Goal: Task Accomplishment & Management: Complete application form

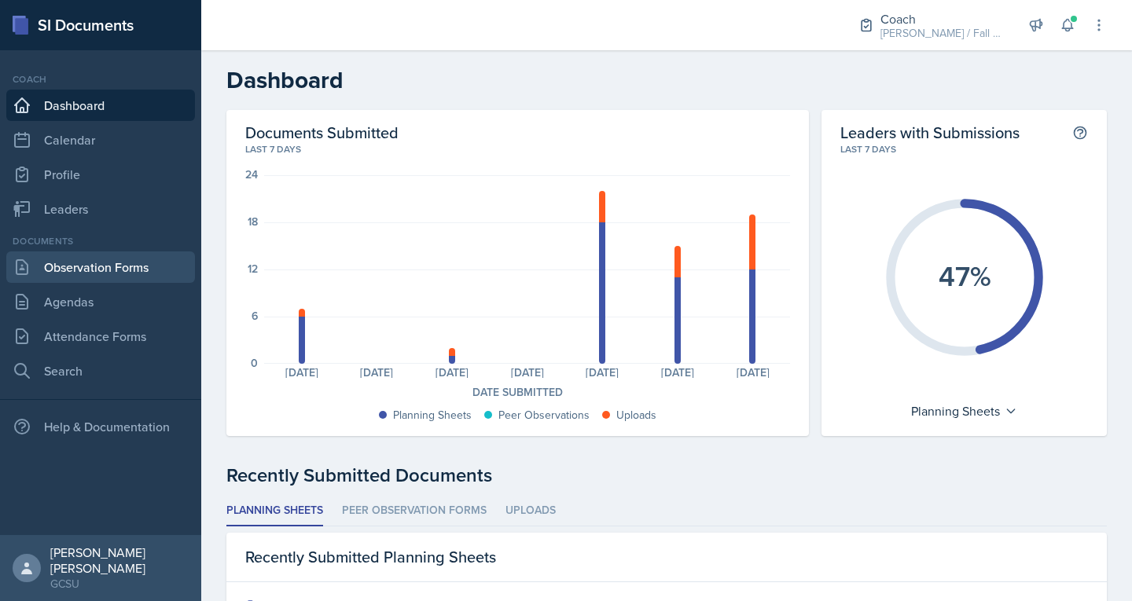
click at [110, 277] on link "Observation Forms" at bounding box center [100, 267] width 189 height 31
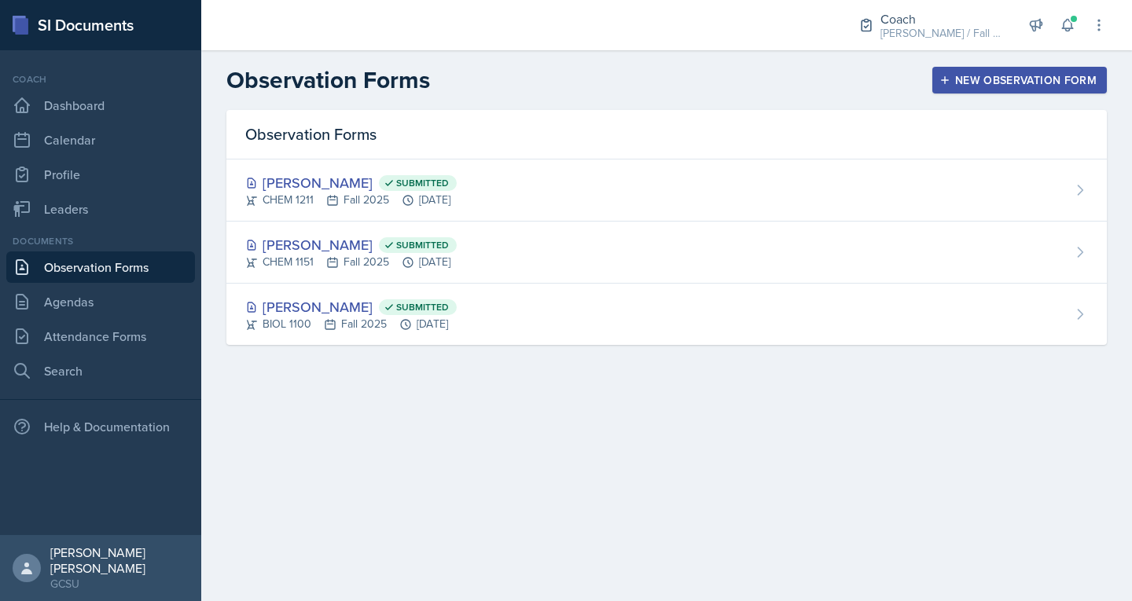
click at [564, 82] on div "New Observation Form" at bounding box center [1019, 80] width 154 height 13
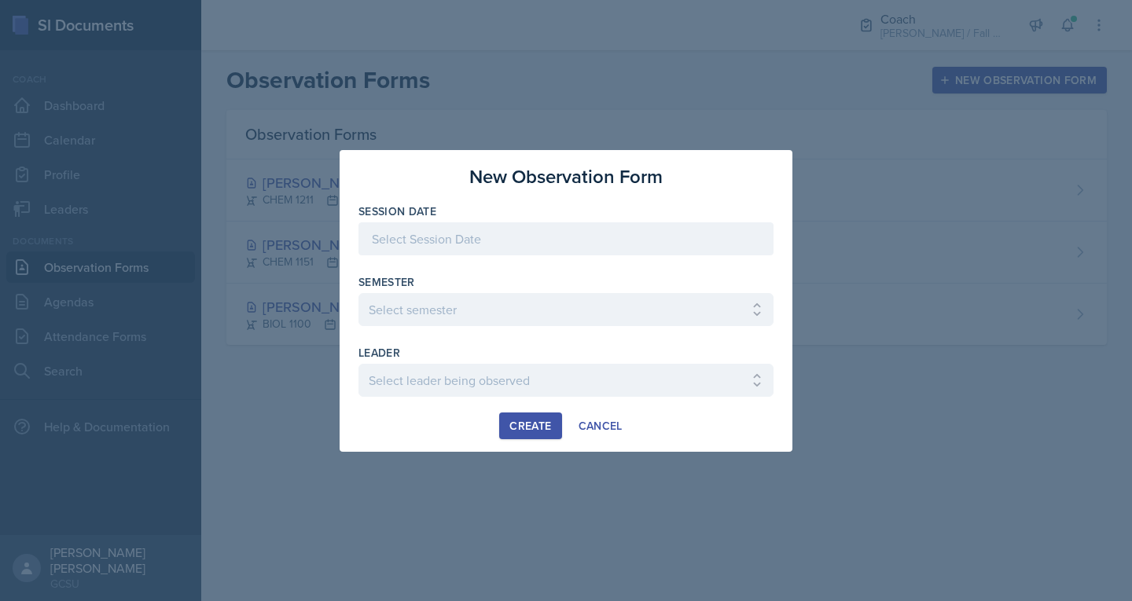
click at [564, 244] on div at bounding box center [565, 238] width 415 height 33
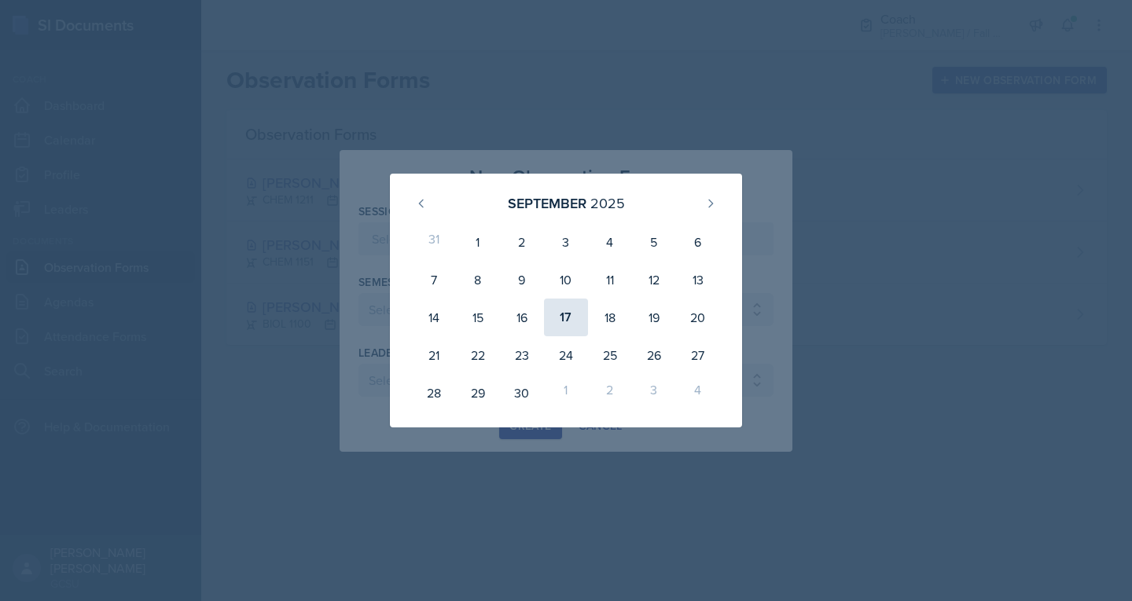
click at [564, 312] on div "17" at bounding box center [566, 318] width 44 height 38
type input "[DATE]"
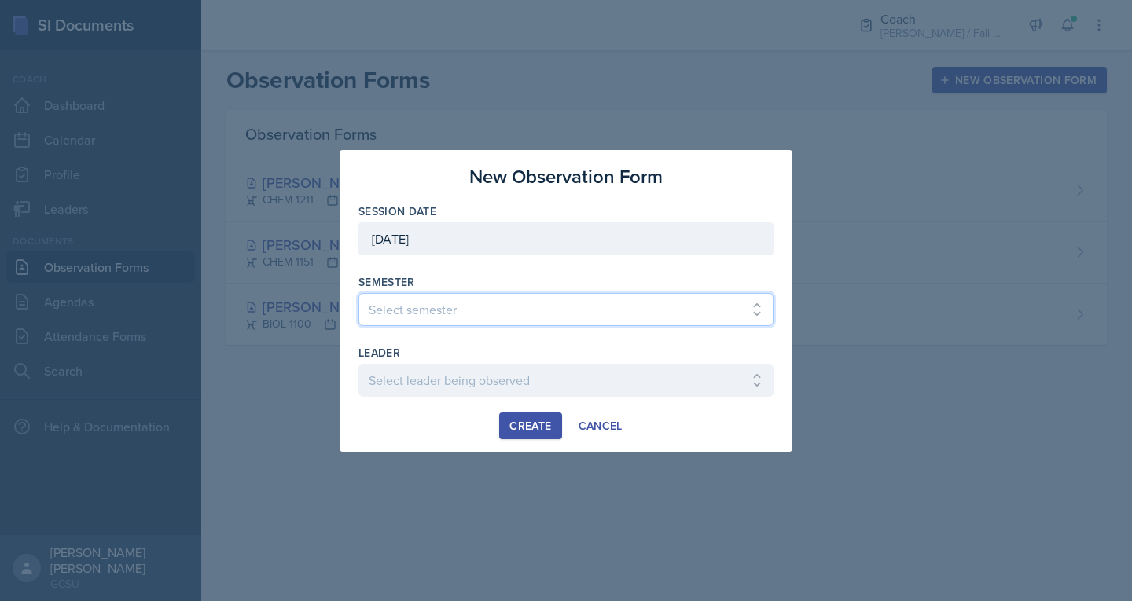
click at [552, 305] on select "Select semester All Spring 2020 Fall 2023 Spring 2019 Spring 2018 Fall 2017 Spr…" at bounding box center [565, 309] width 415 height 33
select select "986fdc3e-2246-4ffd-9cb8-78666de4ebed"
click at [358, 293] on select "Select semester All Spring 2020 Fall 2023 Spring 2019 Spring 2018 Fall 2017 Spr…" at bounding box center [565, 309] width 415 height 33
click at [420, 358] on div "leader" at bounding box center [565, 353] width 415 height 16
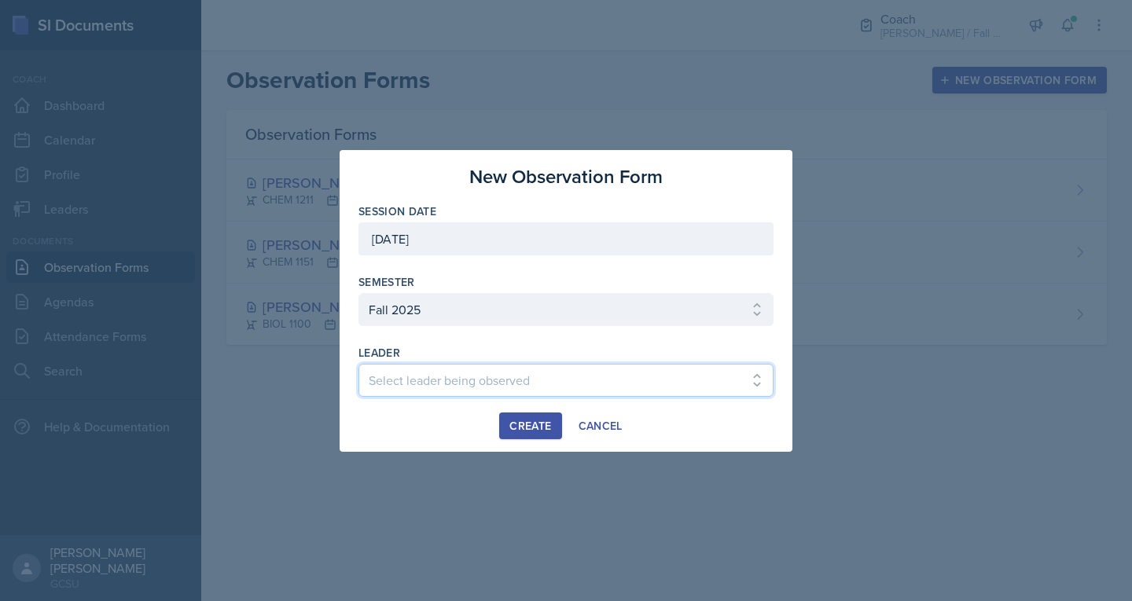
click at [415, 378] on select "Select leader being observed [PERSON_NAME] / MATH 1113 / [PERSON_NAME] [PERSON_…" at bounding box center [565, 380] width 415 height 33
select select "a5867bff-8aa7-4695-ae2b-a67c9cd80b97"
click at [358, 364] on select "Select leader being observed [PERSON_NAME] / MATH 1113 / [PERSON_NAME] [PERSON_…" at bounding box center [565, 380] width 415 height 33
click at [511, 426] on div "Create" at bounding box center [530, 426] width 42 height 13
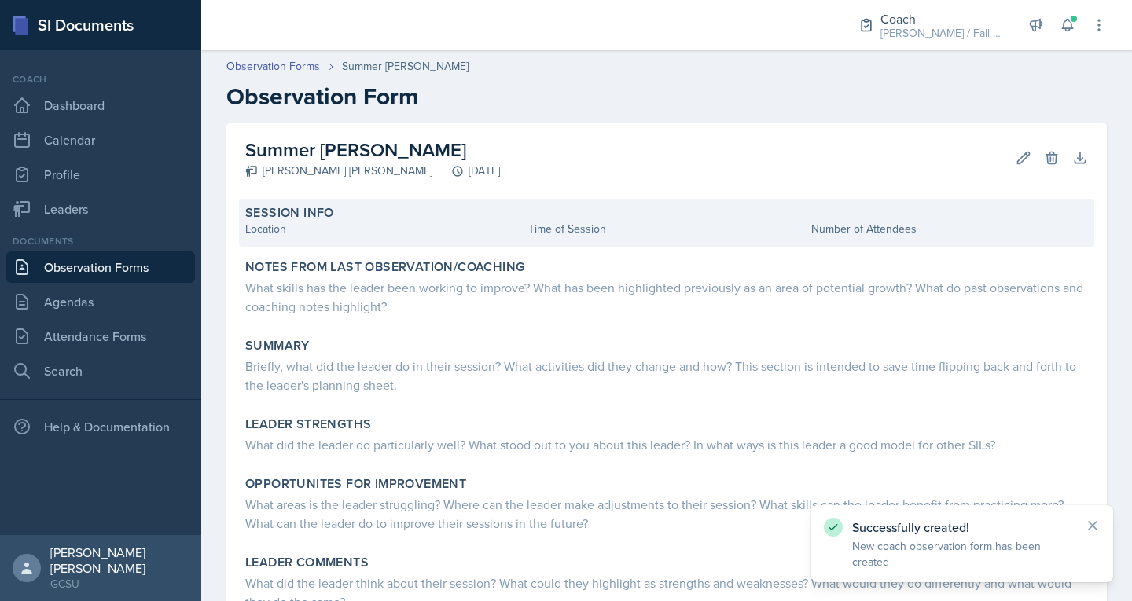
click at [305, 229] on div "Location" at bounding box center [383, 229] width 277 height 17
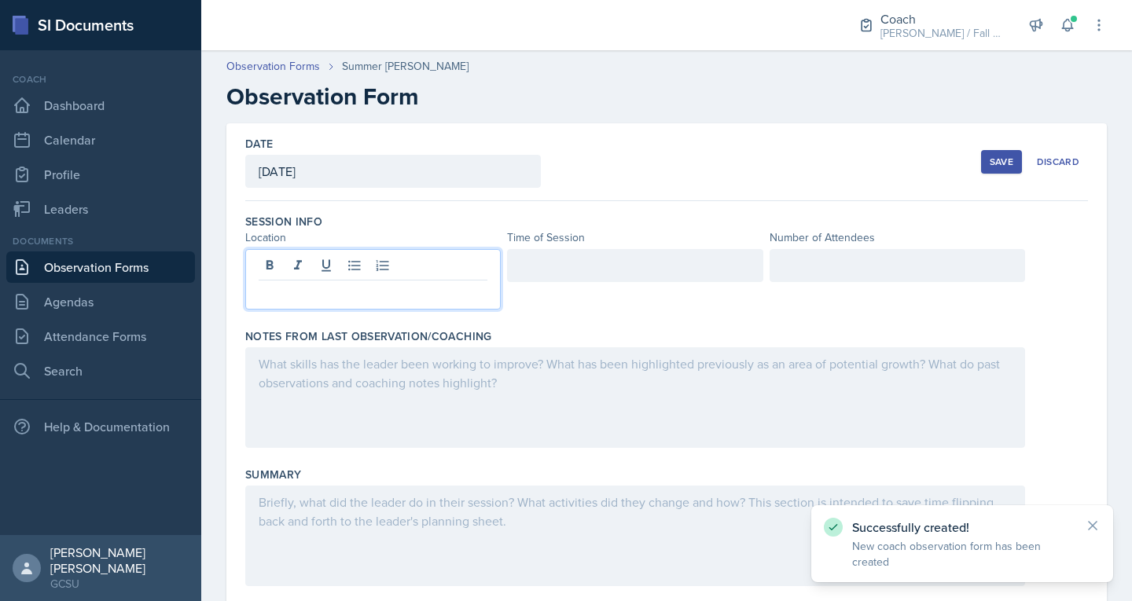
click at [288, 265] on div at bounding box center [372, 279] width 255 height 61
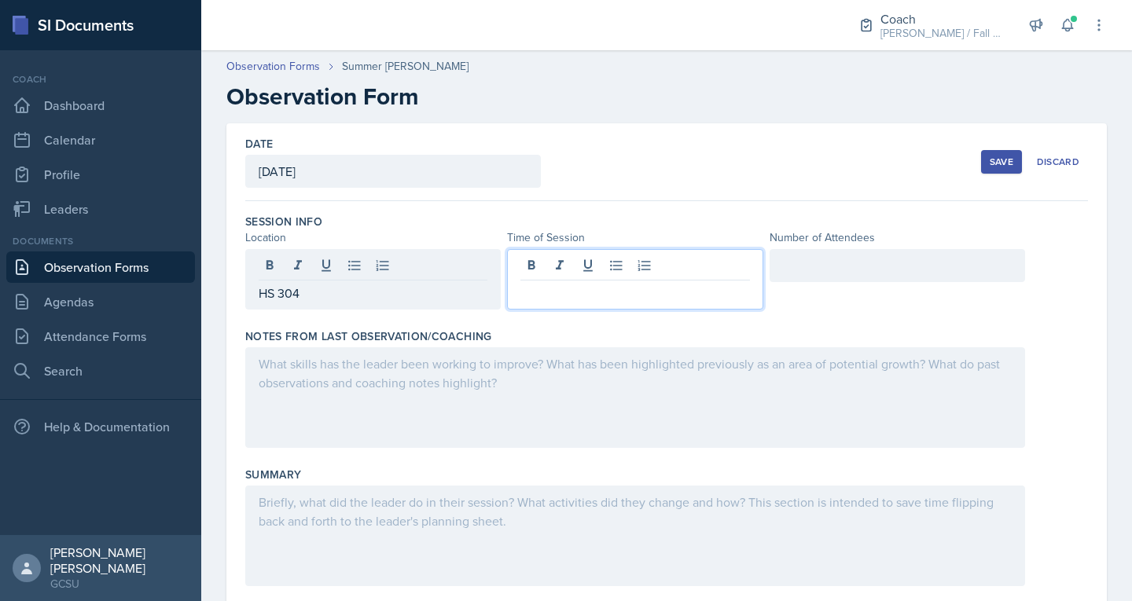
click at [545, 267] on div at bounding box center [634, 279] width 255 height 61
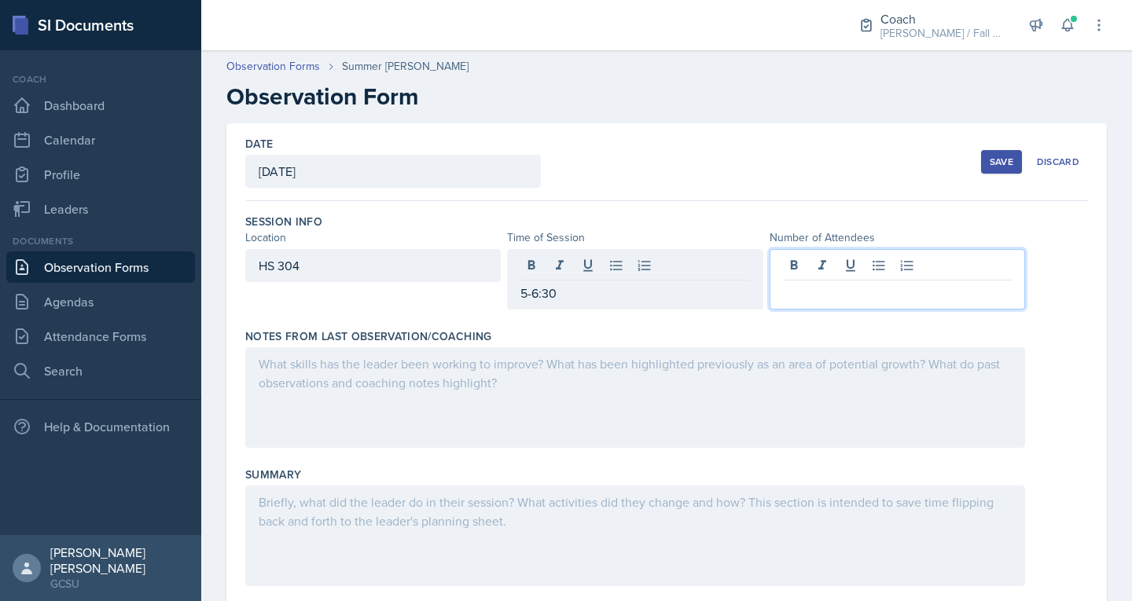
click at [564, 262] on div at bounding box center [896, 279] width 255 height 61
click at [564, 367] on div at bounding box center [635, 397] width 780 height 101
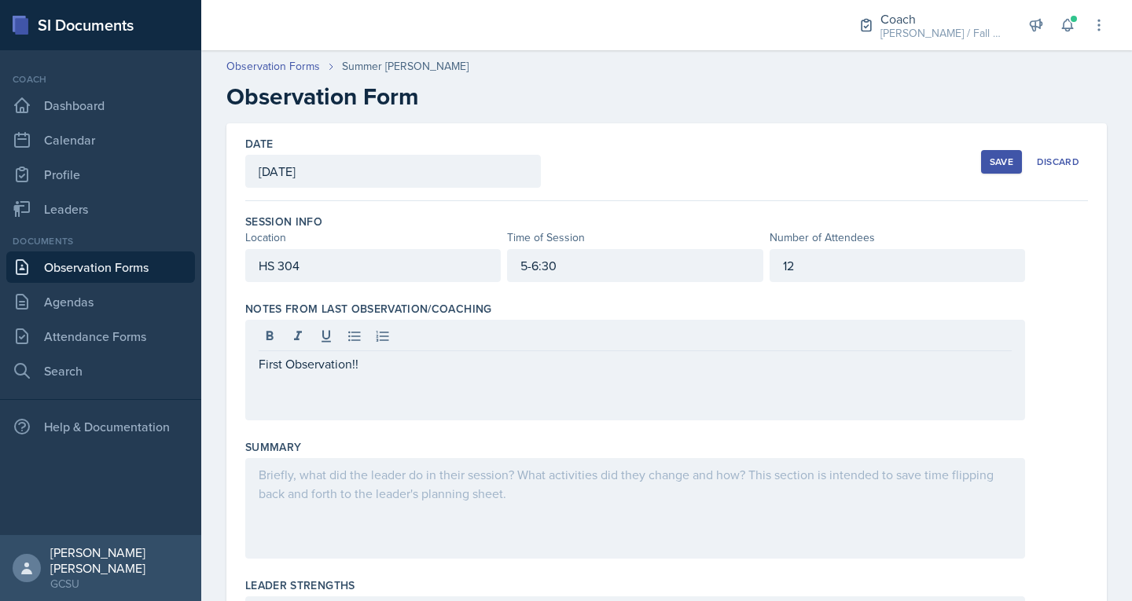
click at [448, 504] on div at bounding box center [635, 508] width 780 height 101
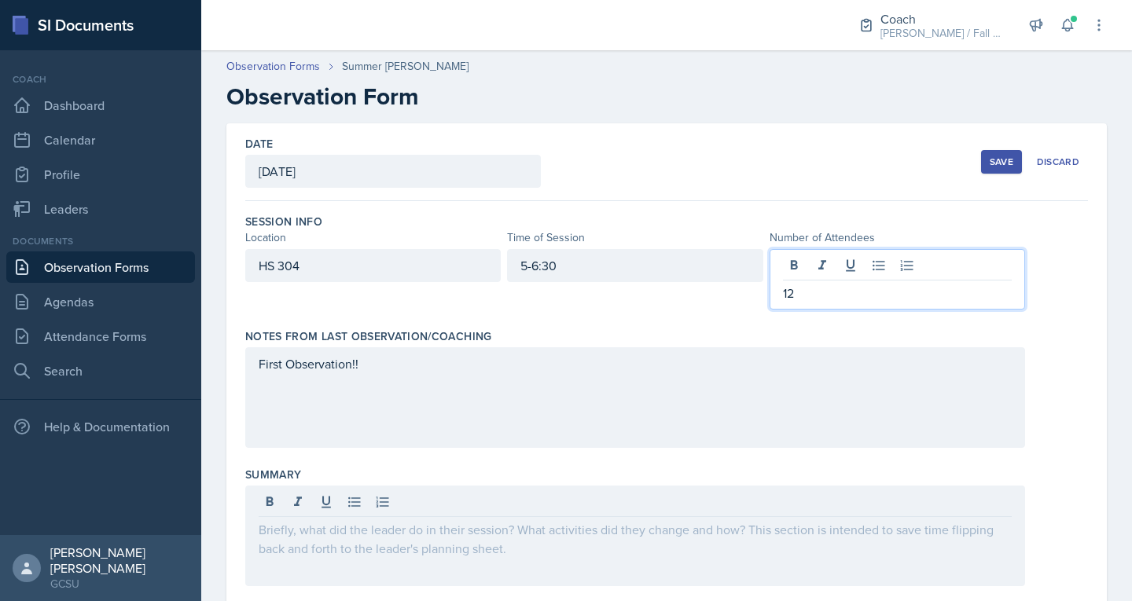
click at [564, 272] on div "12" at bounding box center [896, 279] width 255 height 61
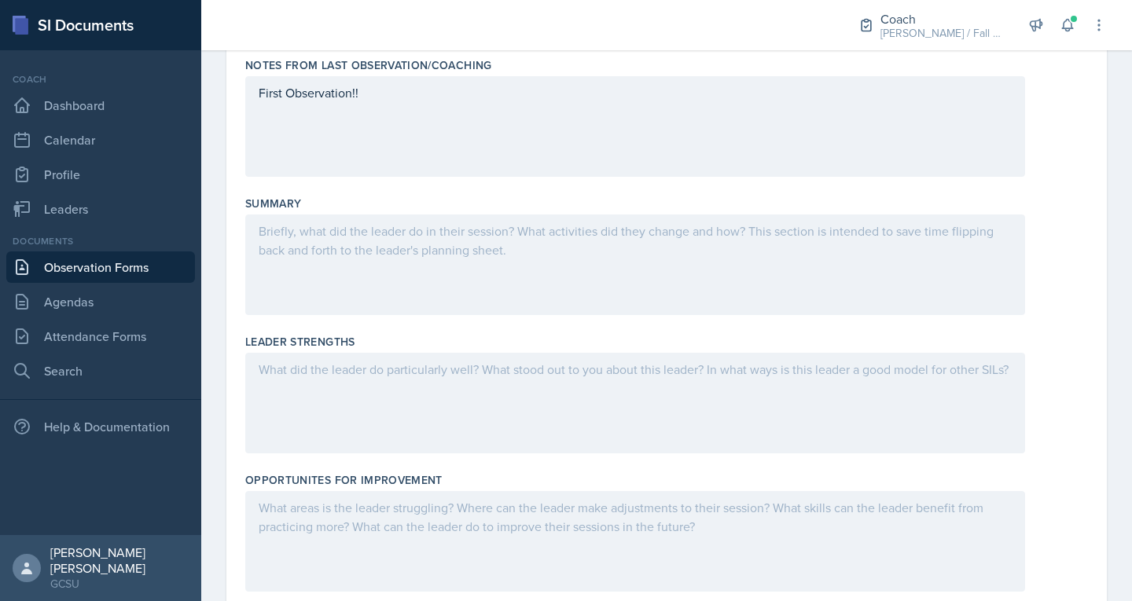
click at [564, 238] on p at bounding box center [635, 231] width 753 height 19
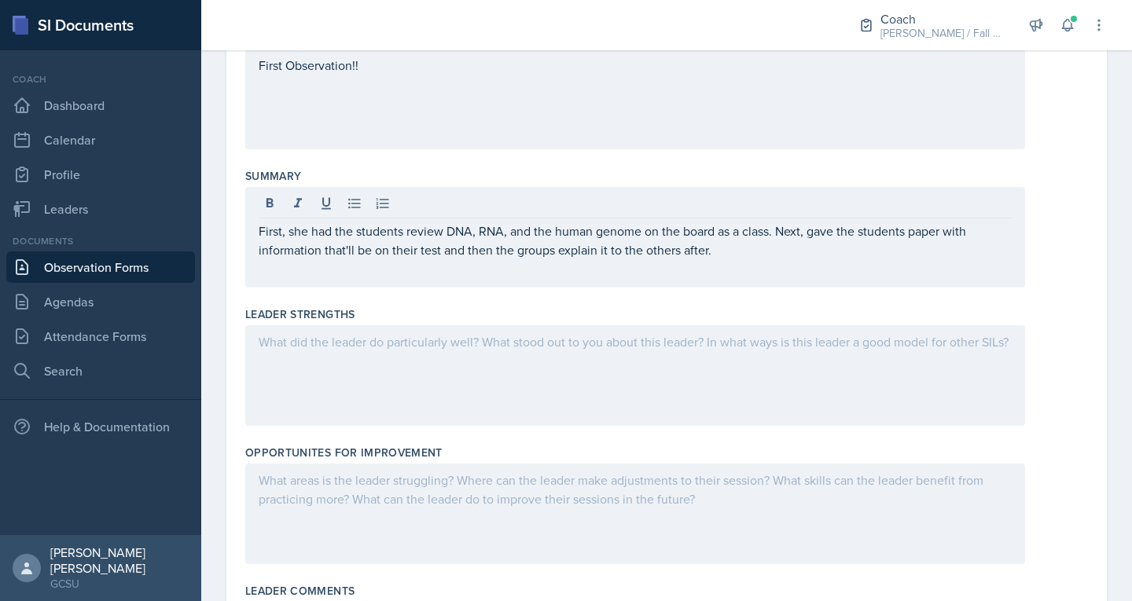
click at [542, 429] on div "Leader Strengths" at bounding box center [666, 369] width 843 height 138
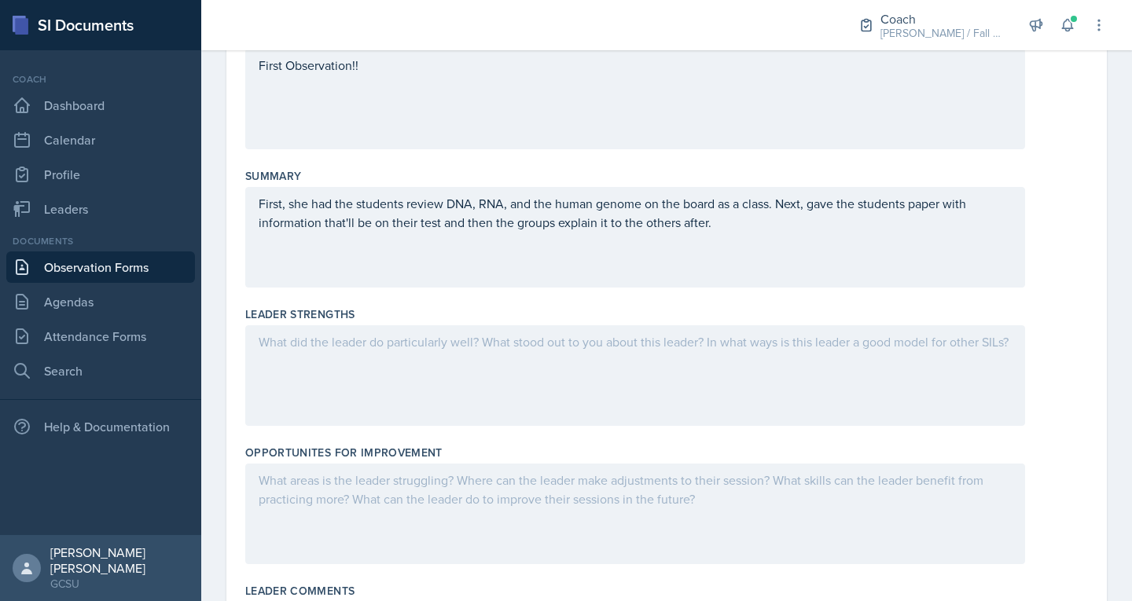
click at [524, 370] on div at bounding box center [635, 375] width 780 height 101
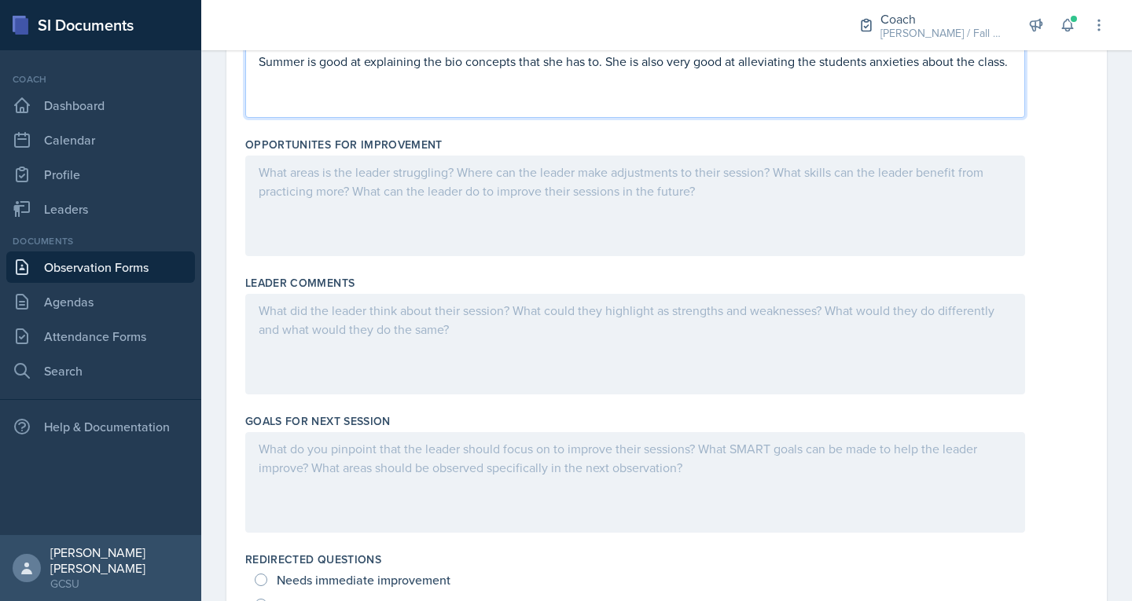
scroll to position [578, 0]
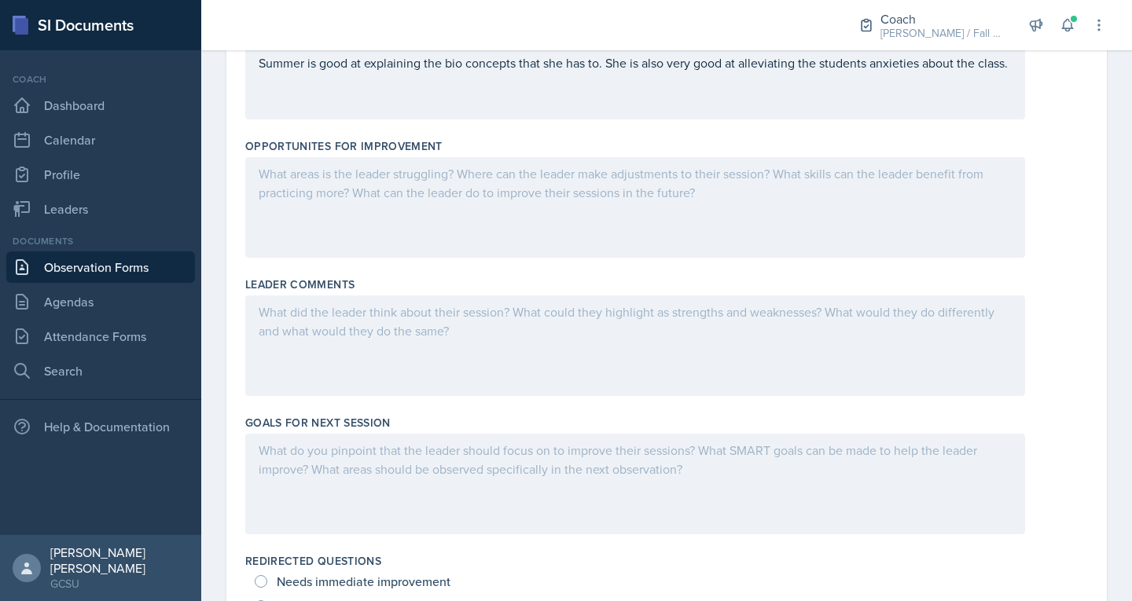
click at [420, 201] on div at bounding box center [635, 207] width 780 height 101
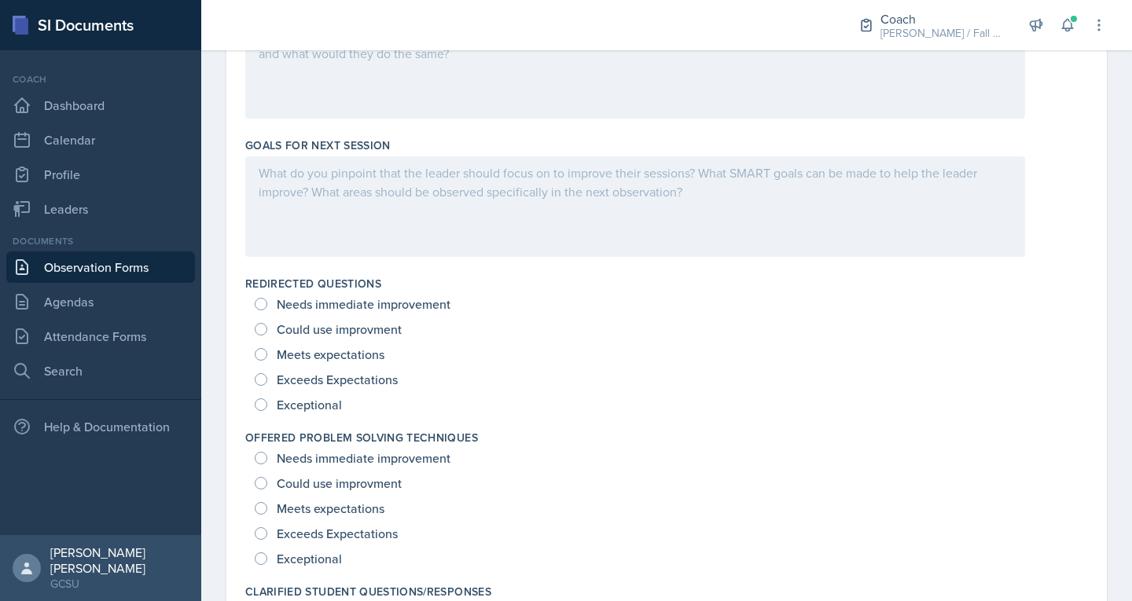
scroll to position [856, 0]
click at [290, 371] on span "Exceeds Expectations" at bounding box center [337, 379] width 121 height 16
click at [267, 373] on input "Exceeds Expectations" at bounding box center [261, 379] width 13 height 13
radio input "true"
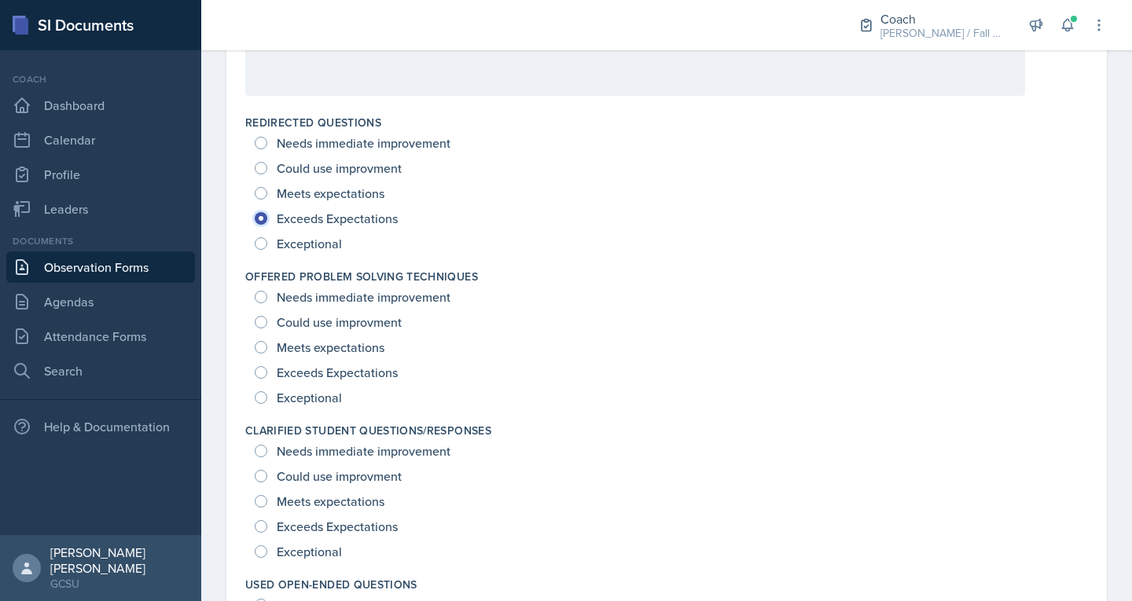
scroll to position [1019, 0]
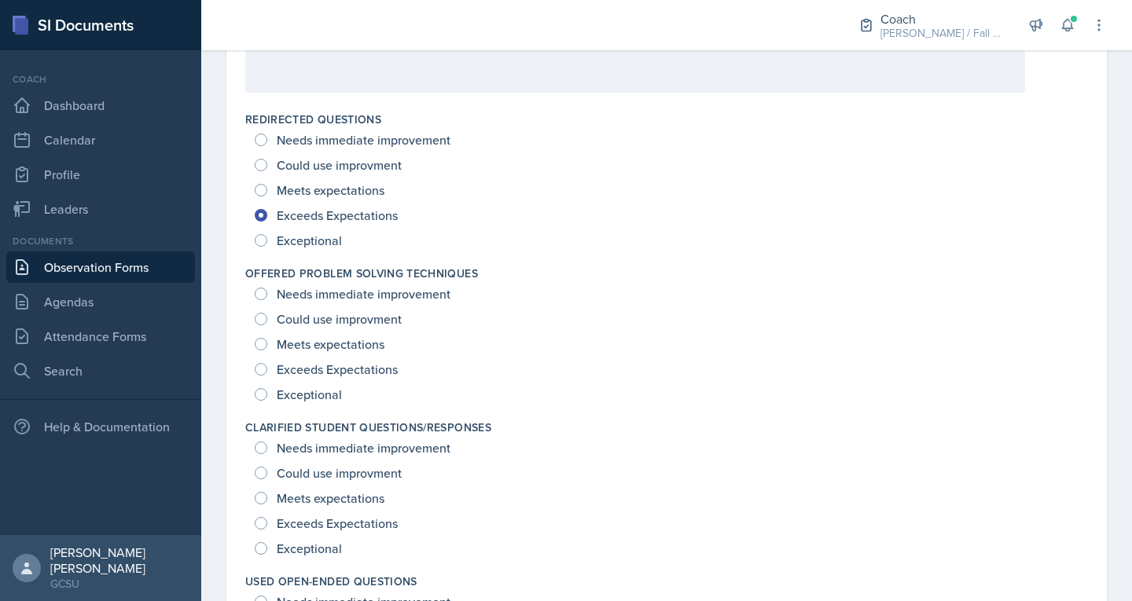
click at [303, 368] on span "Exceeds Expectations" at bounding box center [337, 370] width 121 height 16
click at [267, 368] on input "Exceeds Expectations" at bounding box center [261, 369] width 13 height 13
radio input "true"
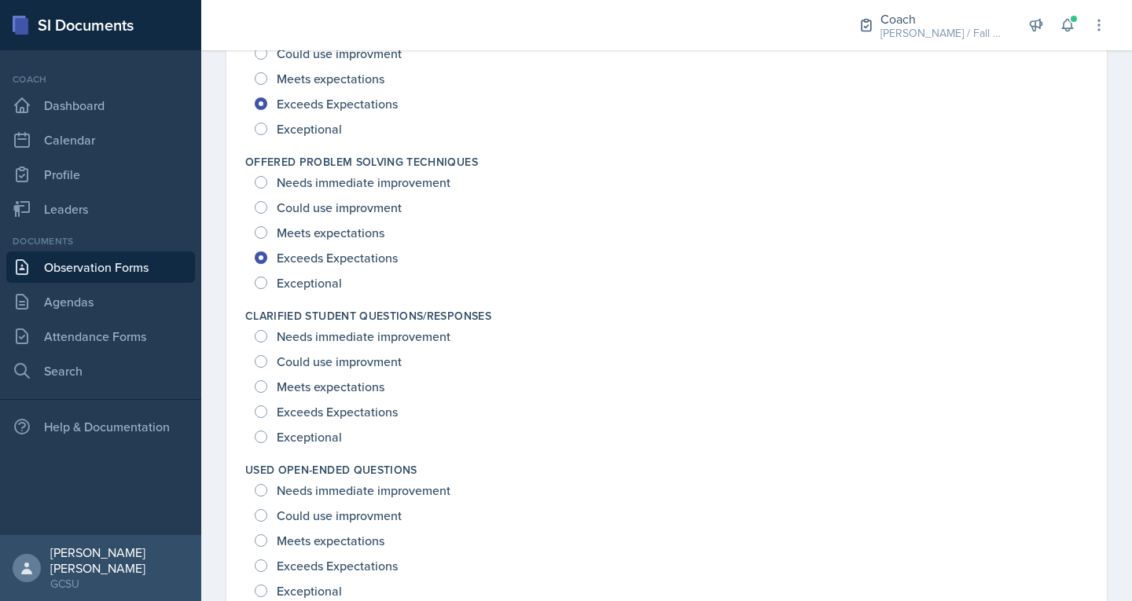
click at [305, 410] on span "Exceeds Expectations" at bounding box center [337, 412] width 121 height 16
click at [267, 410] on input "Exceeds Expectations" at bounding box center [261, 412] width 13 height 13
radio input "true"
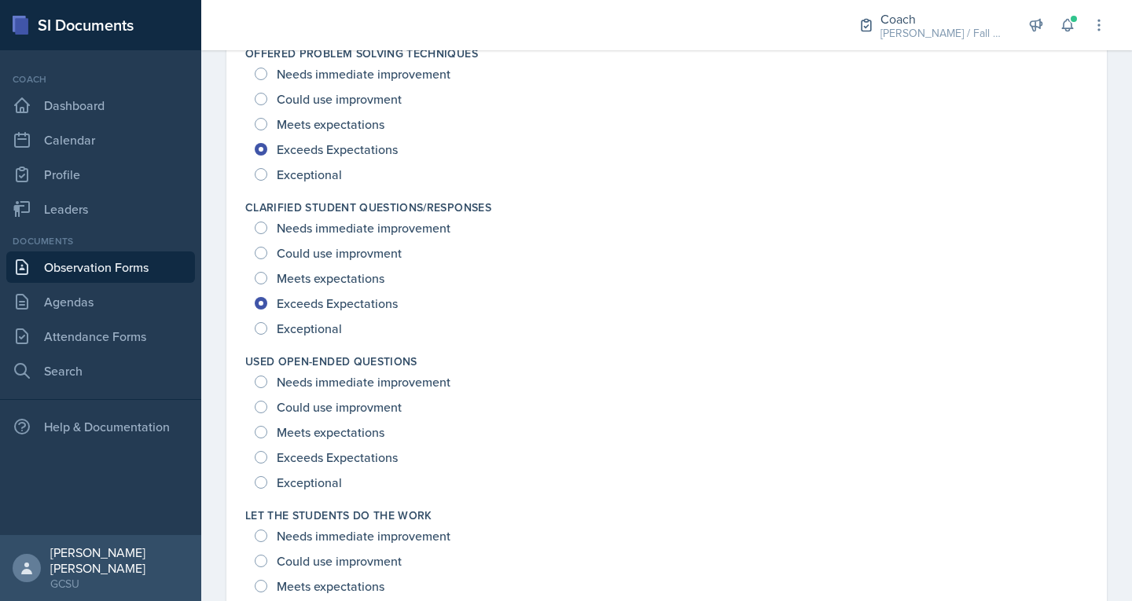
click at [307, 437] on span "Meets expectations" at bounding box center [331, 432] width 108 height 16
click at [267, 437] on input "Meets expectations" at bounding box center [261, 432] width 13 height 13
radio input "true"
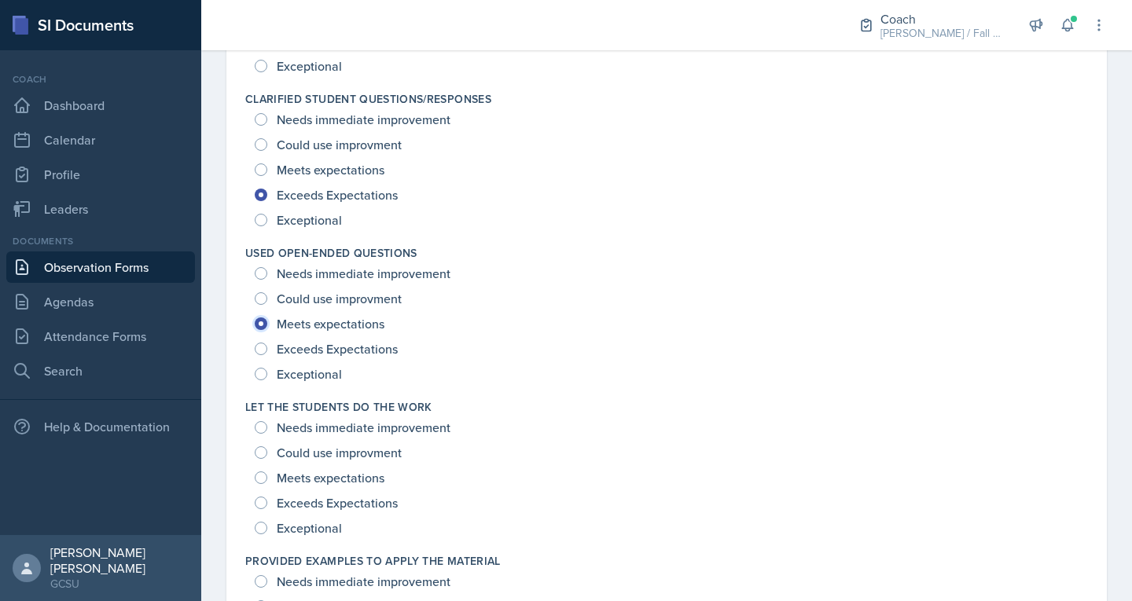
scroll to position [1414, 0]
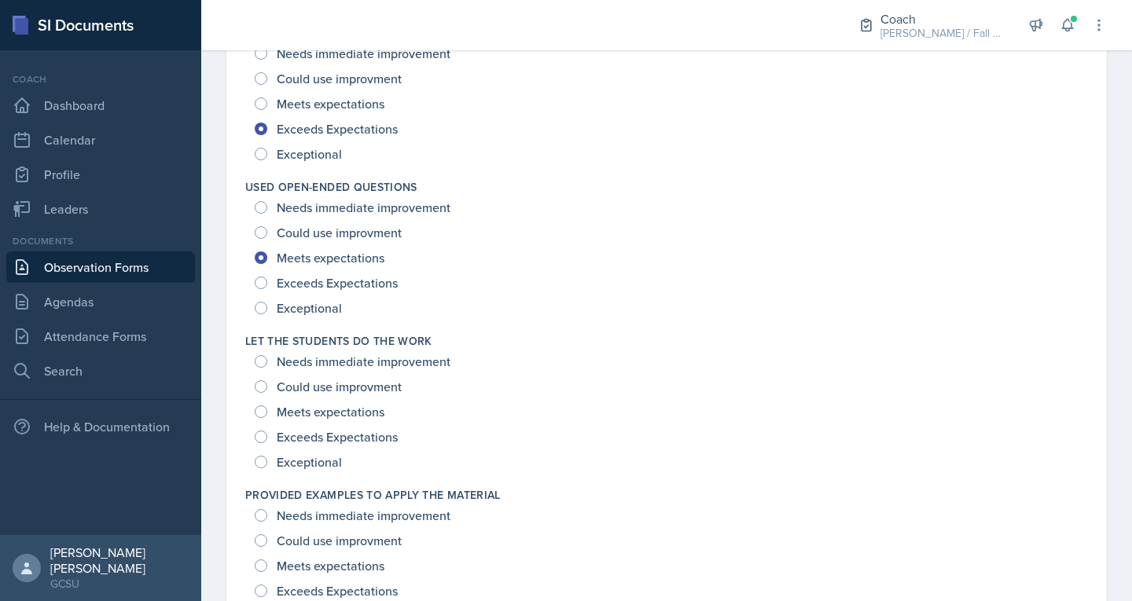
click at [313, 409] on span "Meets expectations" at bounding box center [331, 412] width 108 height 16
click at [267, 409] on input "Meets expectations" at bounding box center [261, 412] width 13 height 13
radio input "true"
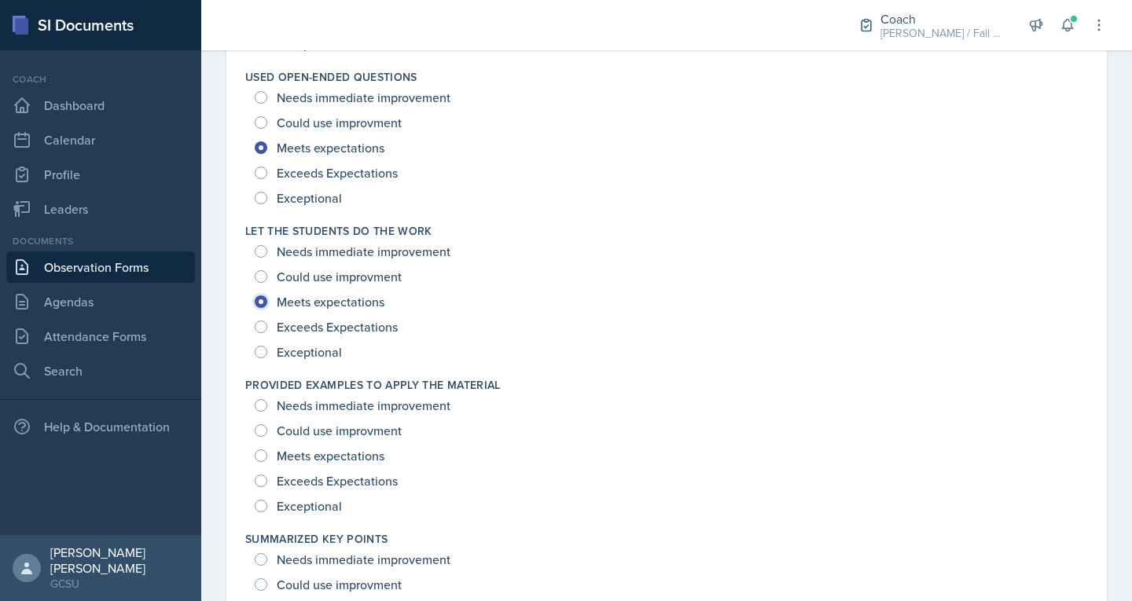
scroll to position [1535, 0]
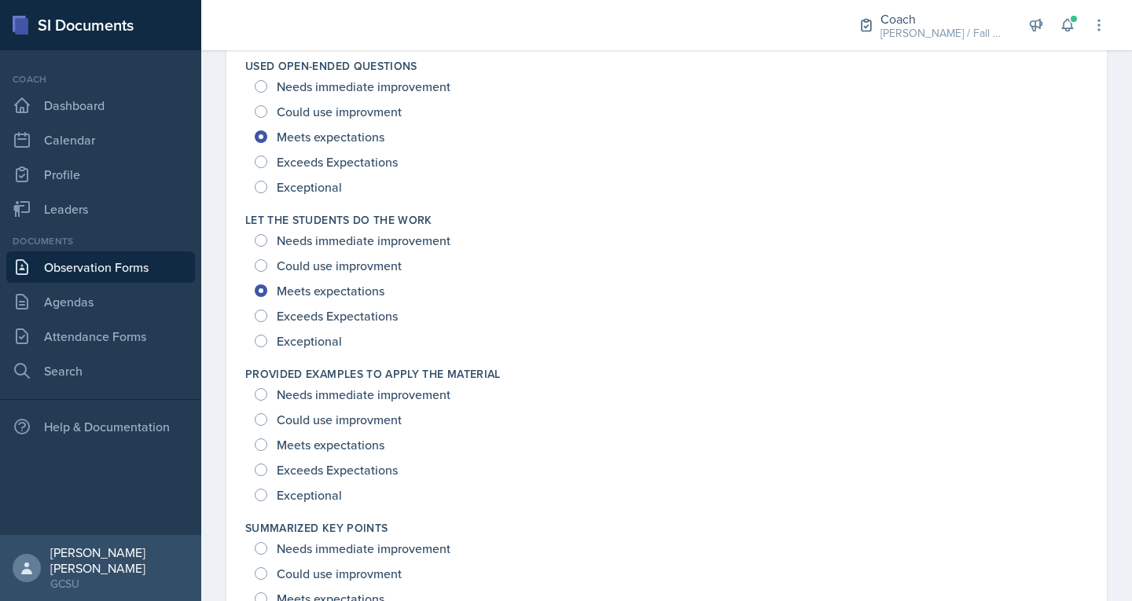
click at [316, 465] on span "Exceeds Expectations" at bounding box center [337, 470] width 121 height 16
click at [267, 465] on input "Exceeds Expectations" at bounding box center [261, 470] width 13 height 13
radio input "true"
click at [314, 489] on span "Exceptional" at bounding box center [309, 495] width 65 height 16
click at [267, 489] on input "Exceptional" at bounding box center [261, 495] width 13 height 13
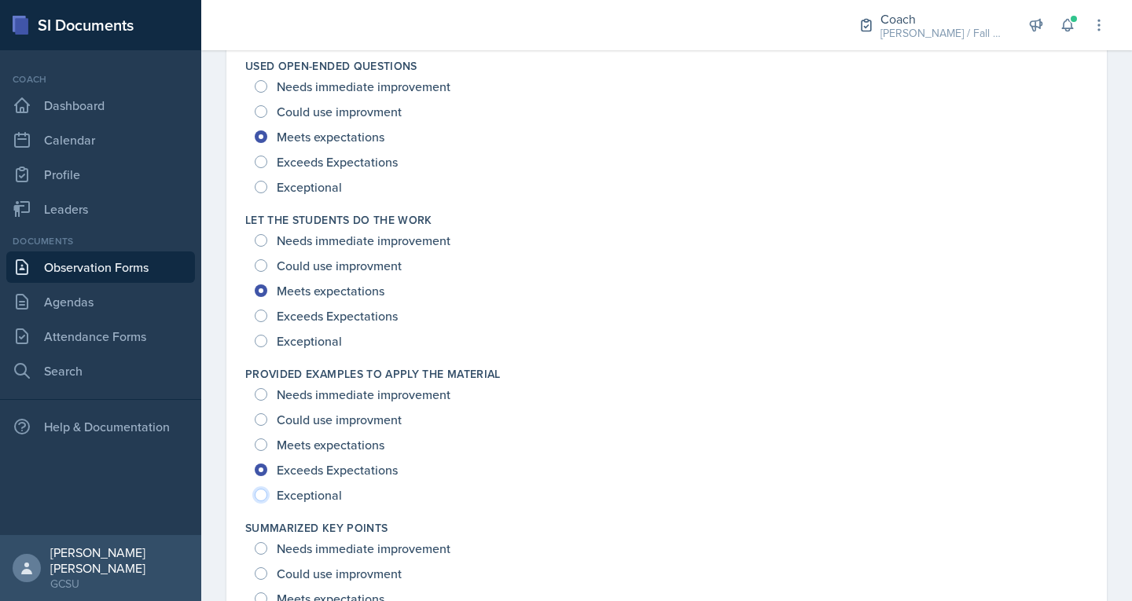
radio input "true"
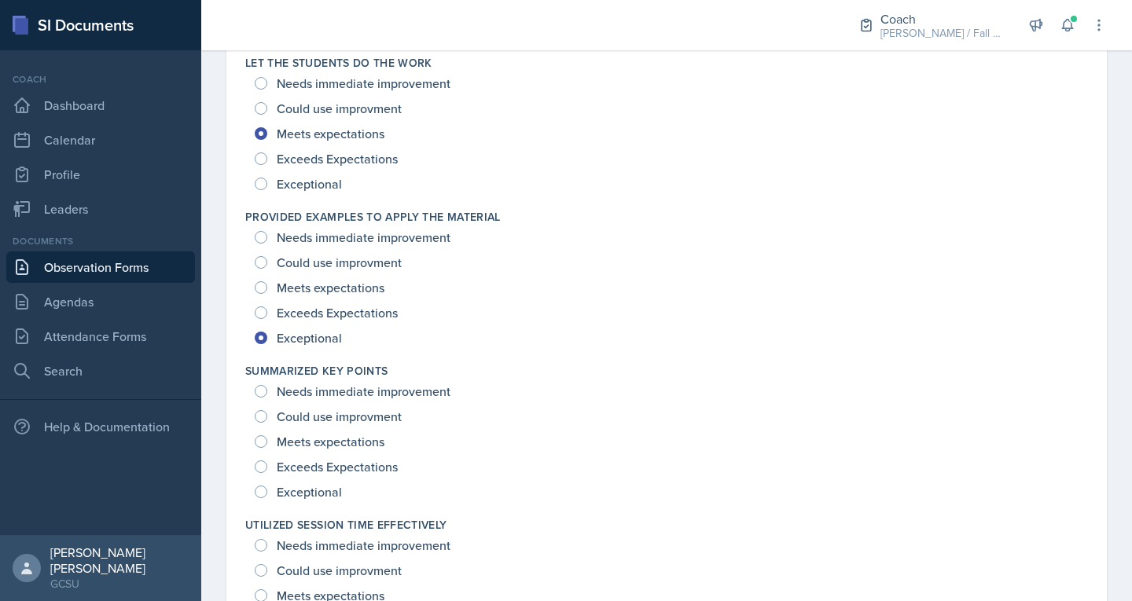
click at [314, 489] on span "Exceptional" at bounding box center [309, 492] width 65 height 16
click at [267, 489] on input "Exceptional" at bounding box center [261, 492] width 13 height 13
radio input "true"
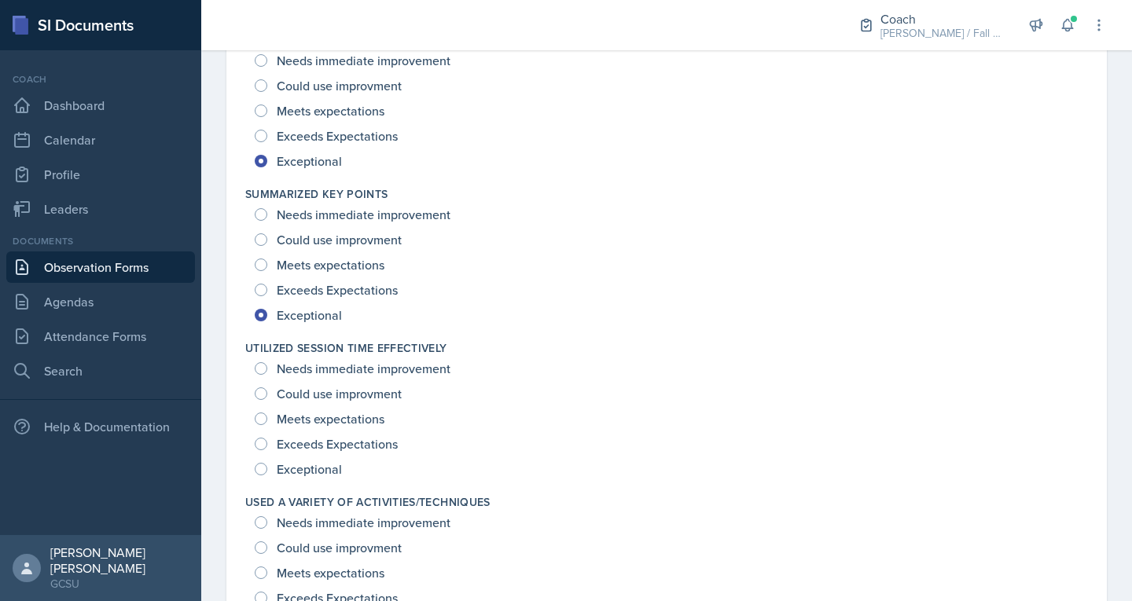
click at [311, 469] on span "Exceptional" at bounding box center [309, 469] width 65 height 16
click at [267, 469] on input "Exceptional" at bounding box center [261, 469] width 13 height 13
radio input "true"
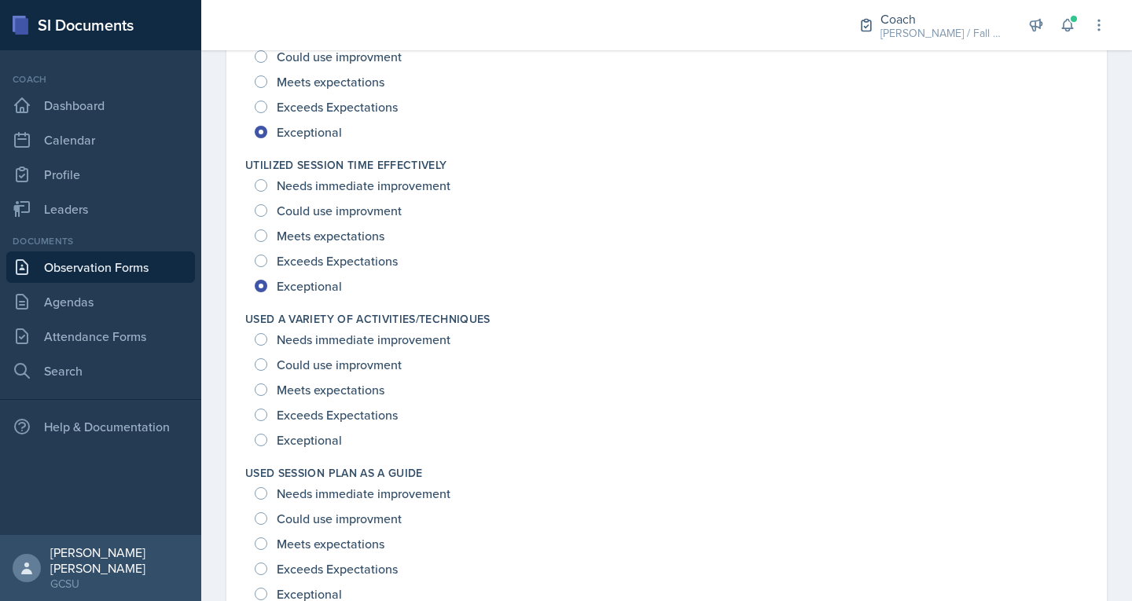
click at [300, 376] on div "Could use improvment" at bounding box center [330, 364] width 150 height 25
click at [289, 393] on span "Meets expectations" at bounding box center [331, 390] width 108 height 16
click at [267, 393] on input "Meets expectations" at bounding box center [261, 390] width 13 height 13
radio input "true"
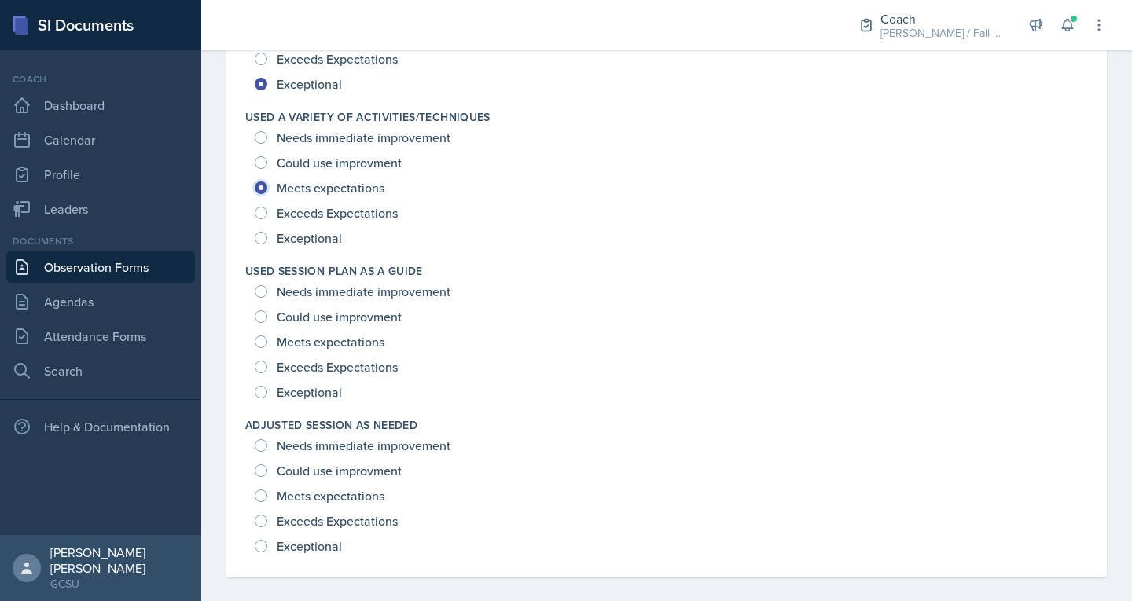
scroll to position [2265, 0]
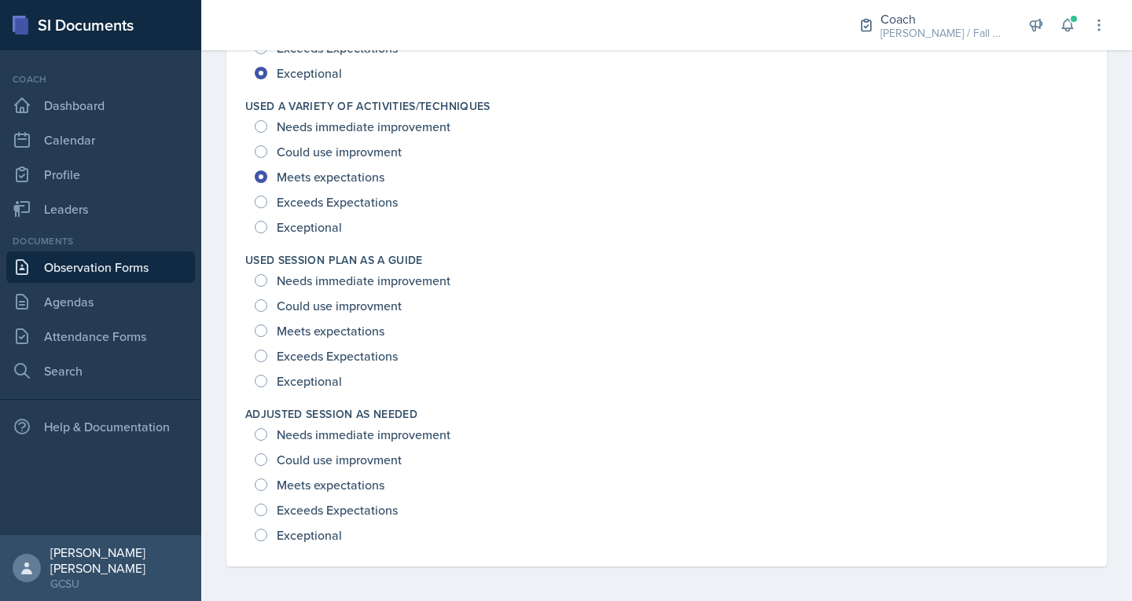
click at [312, 376] on span "Exceptional" at bounding box center [309, 381] width 65 height 16
click at [267, 376] on input "Exceptional" at bounding box center [261, 381] width 13 height 13
radio input "true"
click at [319, 484] on span "Meets expectations" at bounding box center [331, 485] width 108 height 16
click at [267, 484] on input "Meets expectations" at bounding box center [261, 485] width 13 height 13
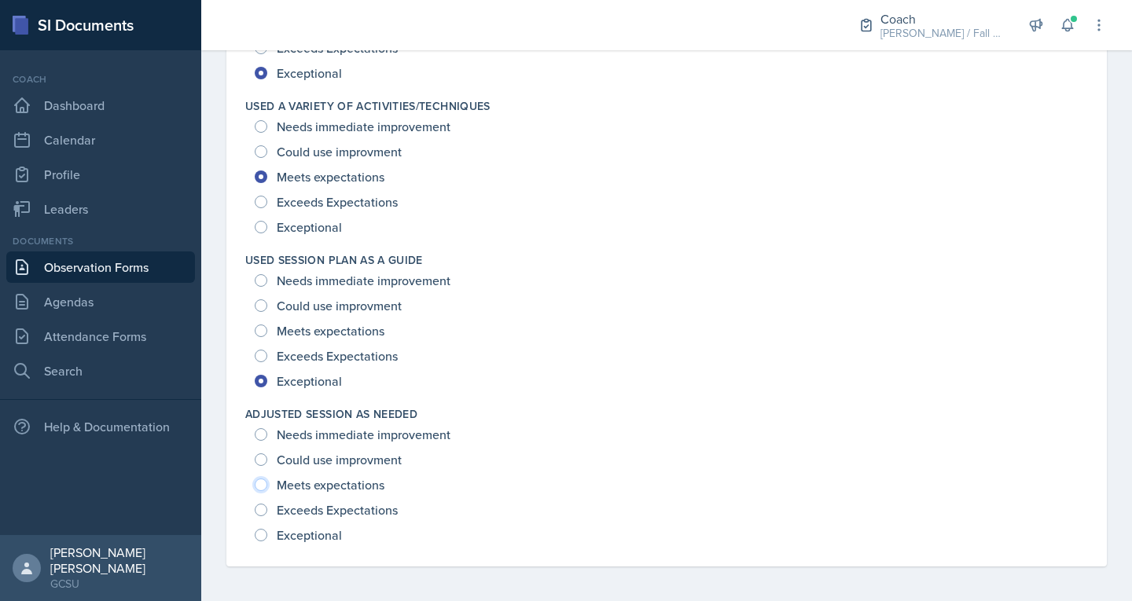
radio input "true"
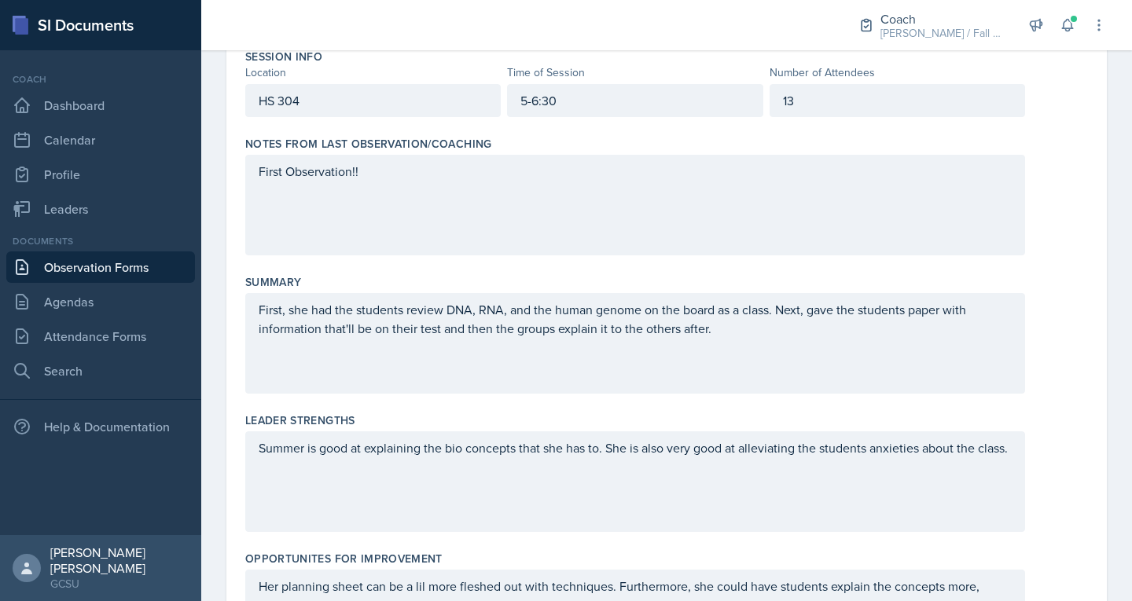
scroll to position [0, 0]
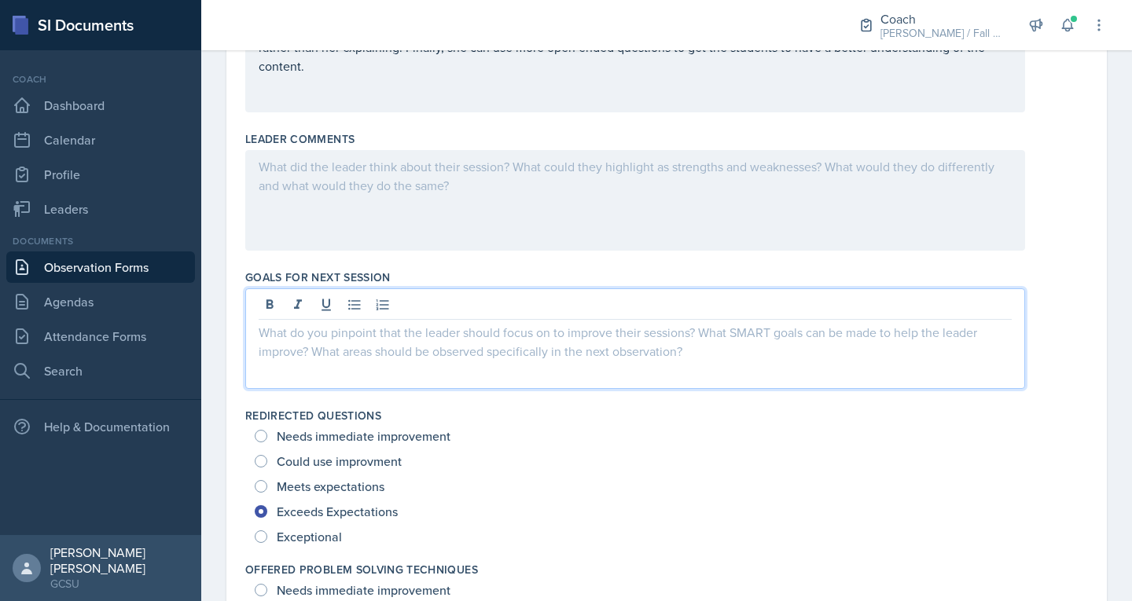
click at [376, 323] on p at bounding box center [635, 332] width 753 height 19
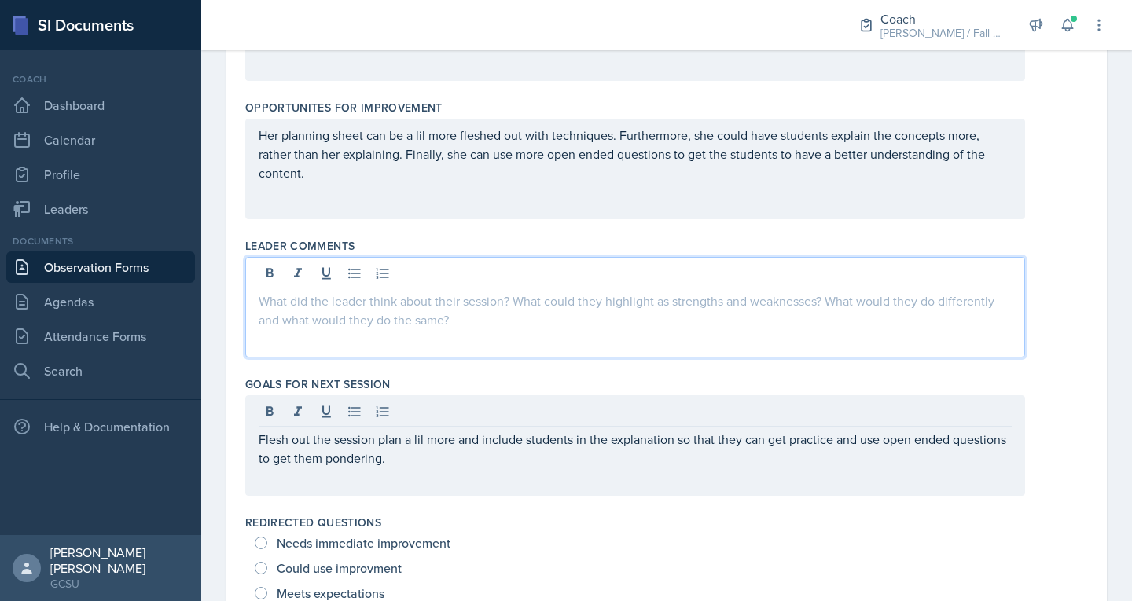
scroll to position [644, 0]
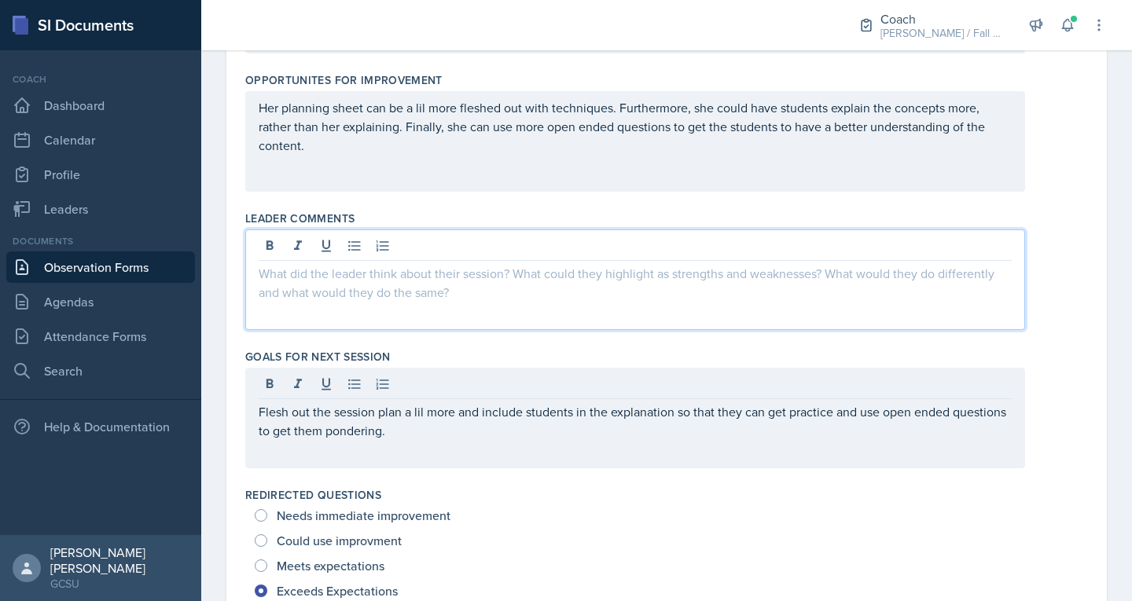
click at [364, 268] on p at bounding box center [635, 273] width 753 height 19
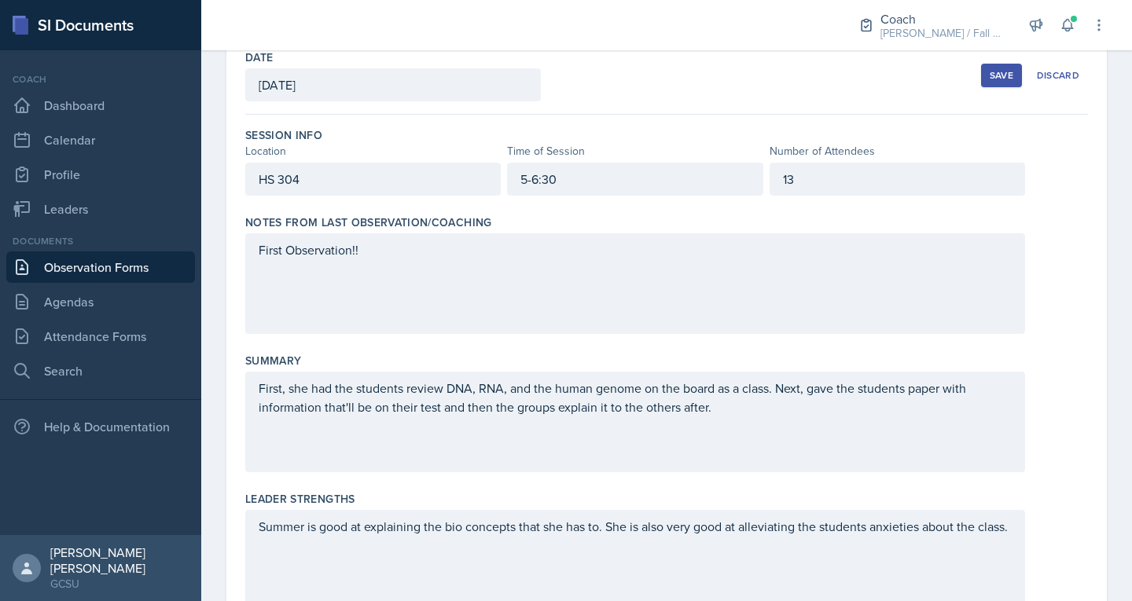
scroll to position [0, 0]
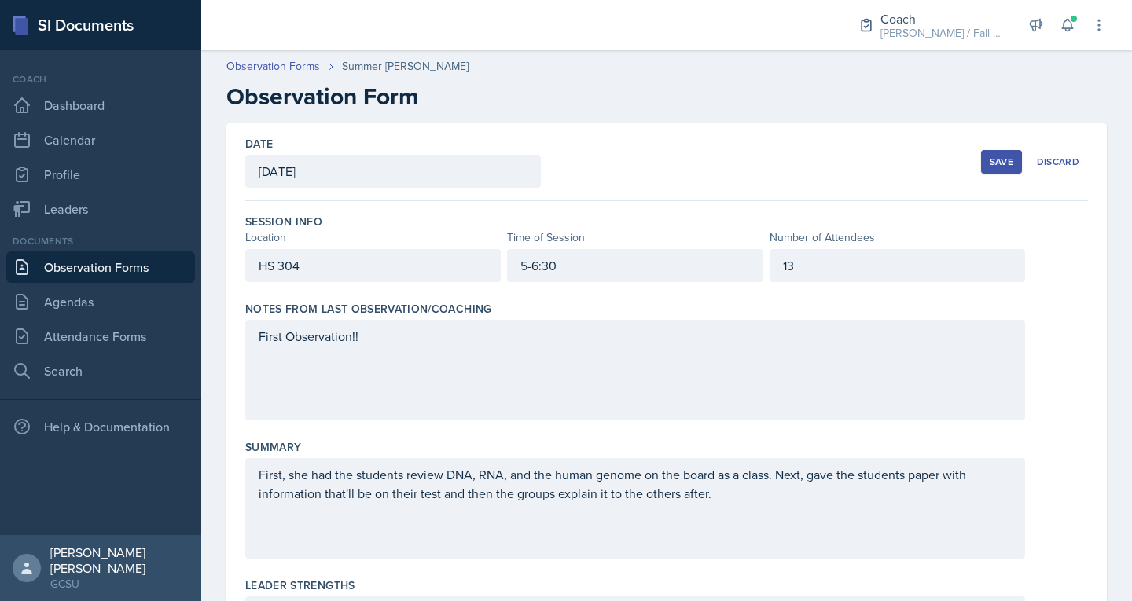
click at [564, 162] on div "Save" at bounding box center [1002, 162] width 24 height 13
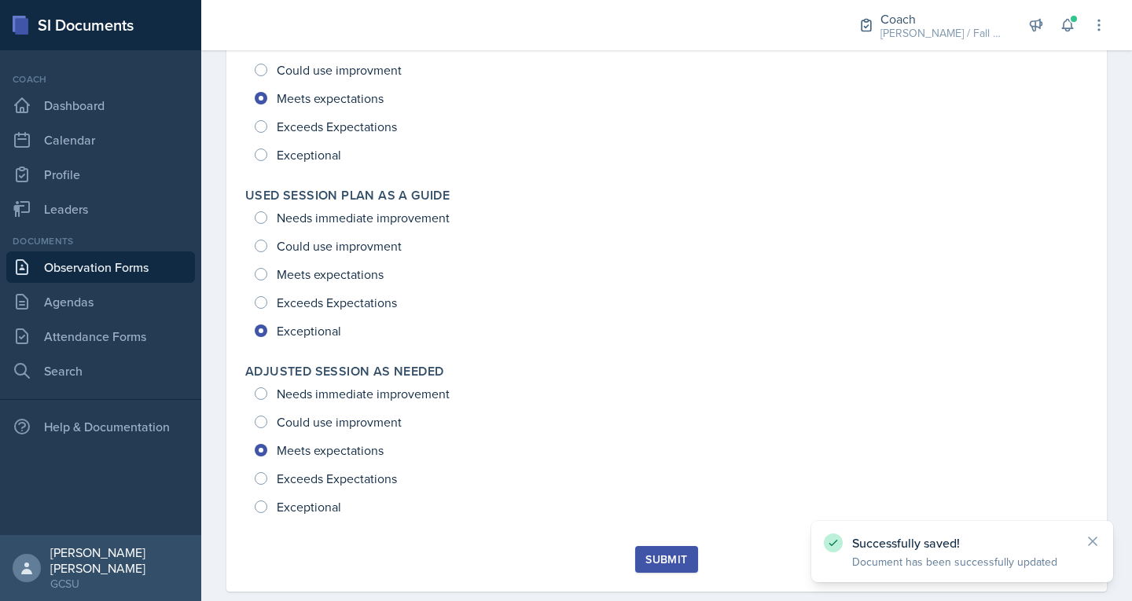
scroll to position [2099, 0]
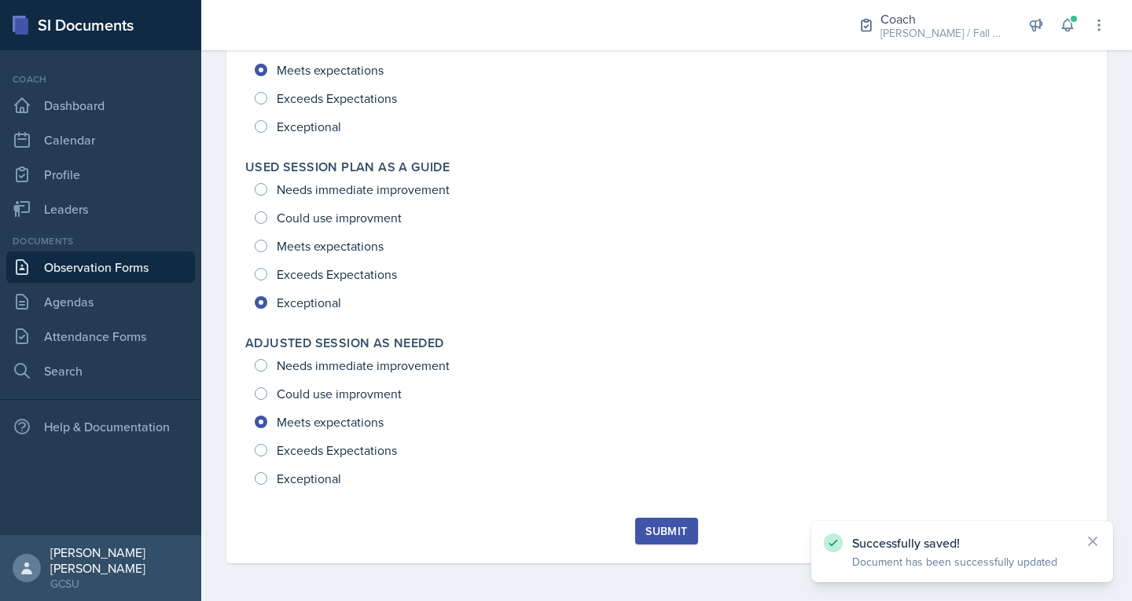
click at [564, 531] on button "Submit" at bounding box center [666, 531] width 62 height 27
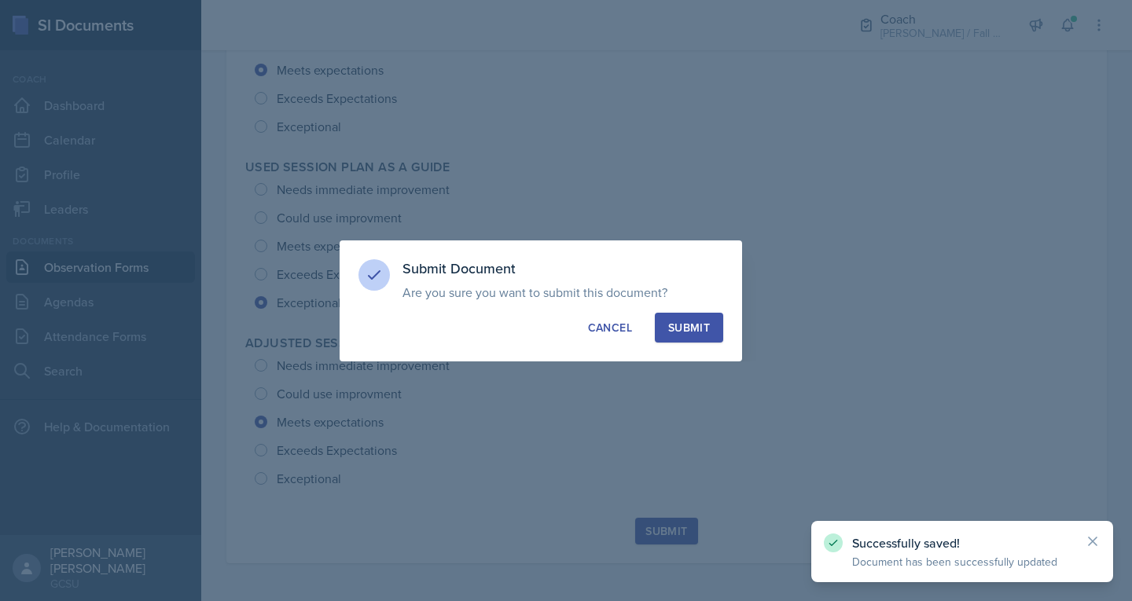
click at [564, 337] on button "Submit" at bounding box center [689, 328] width 68 height 30
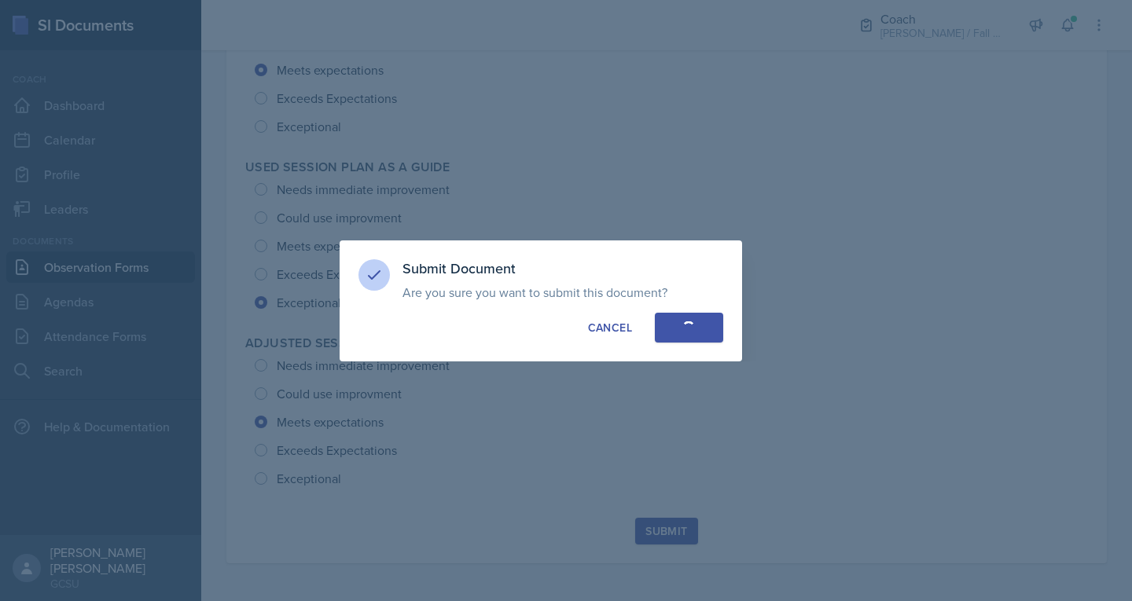
radio input "true"
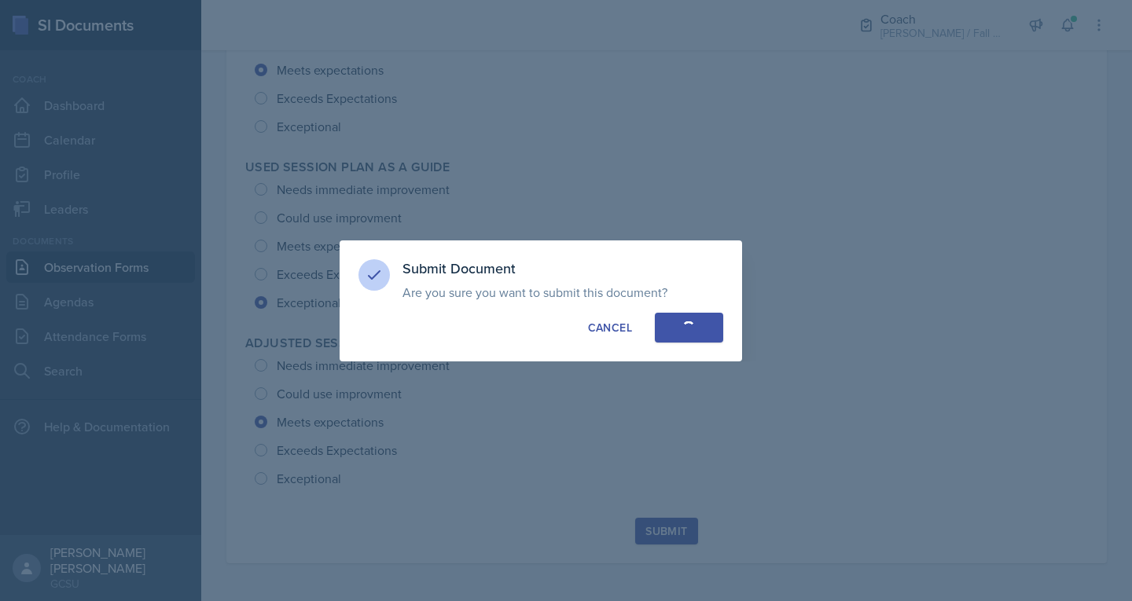
radio input "true"
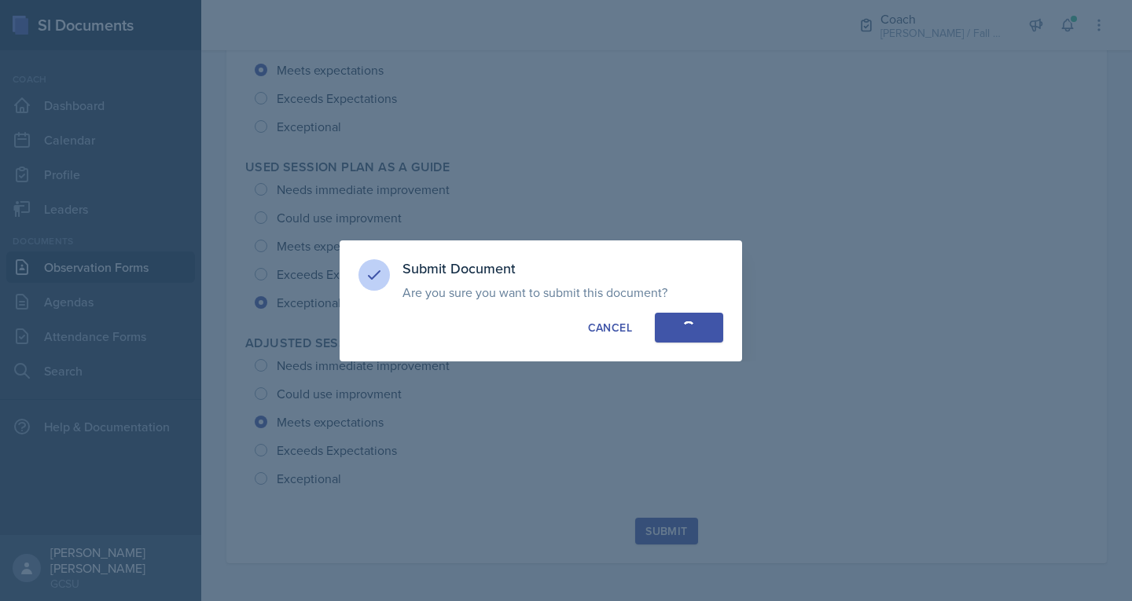
radio input "true"
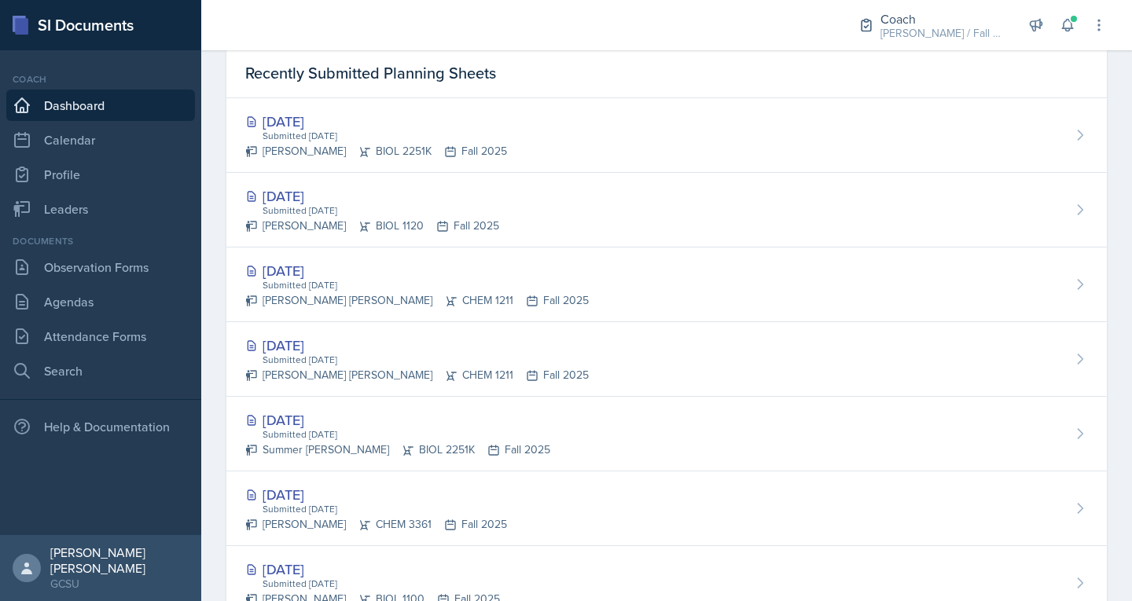
scroll to position [485, 0]
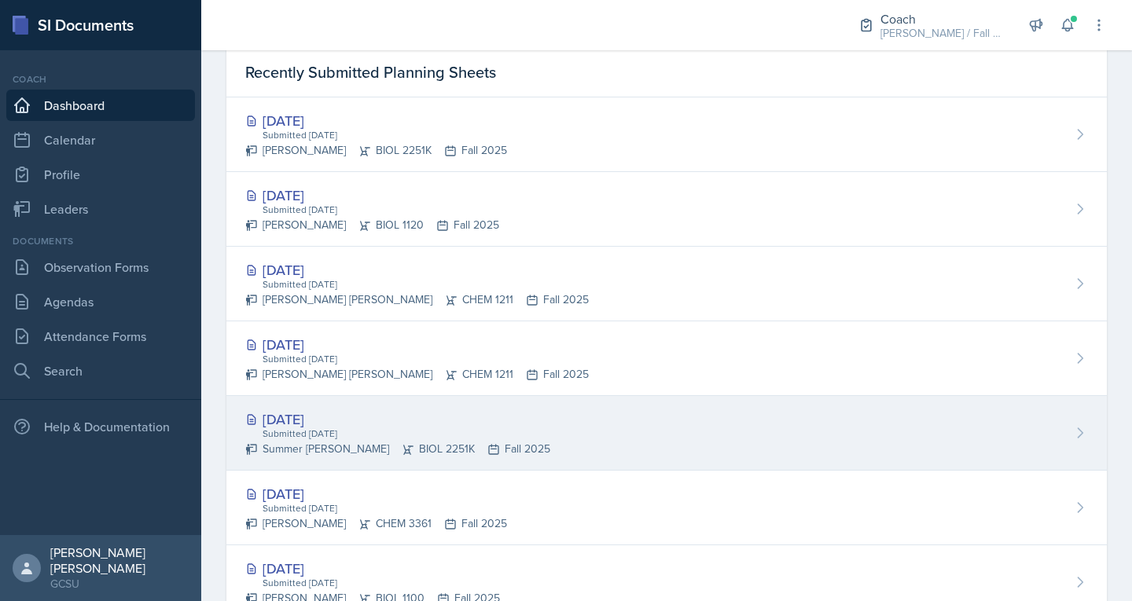
click at [432, 424] on div "[DATE]" at bounding box center [397, 419] width 305 height 21
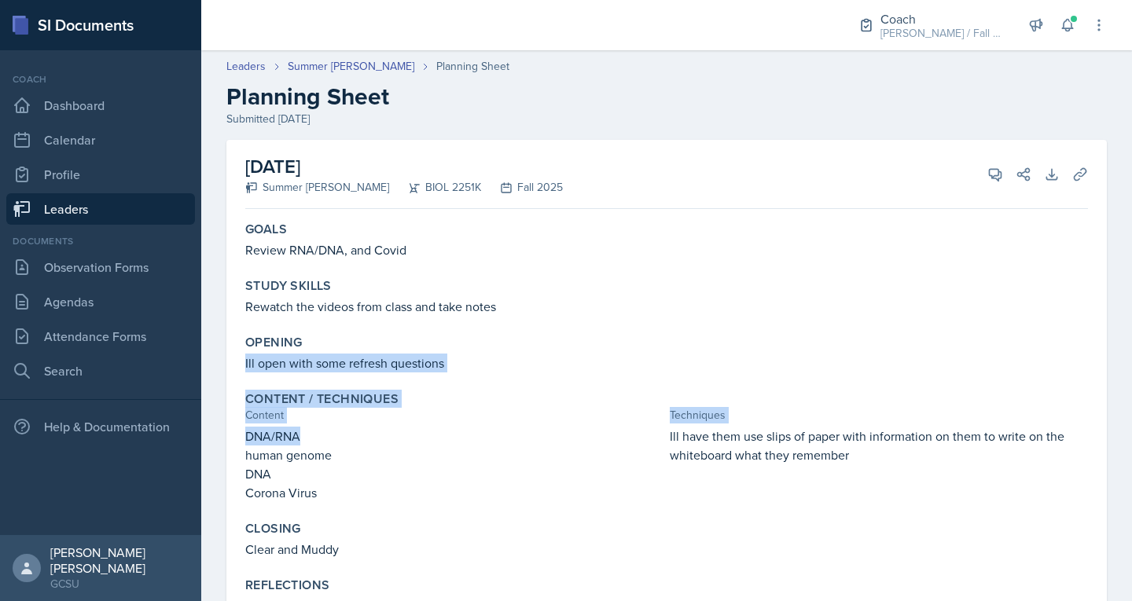
drag, startPoint x: 432, startPoint y: 424, endPoint x: 438, endPoint y: 351, distance: 72.5
click at [438, 351] on div "Goals Review RNA/DNA, and Covid Study Skills Rewatch the videos from class and …" at bounding box center [666, 418] width 843 height 406
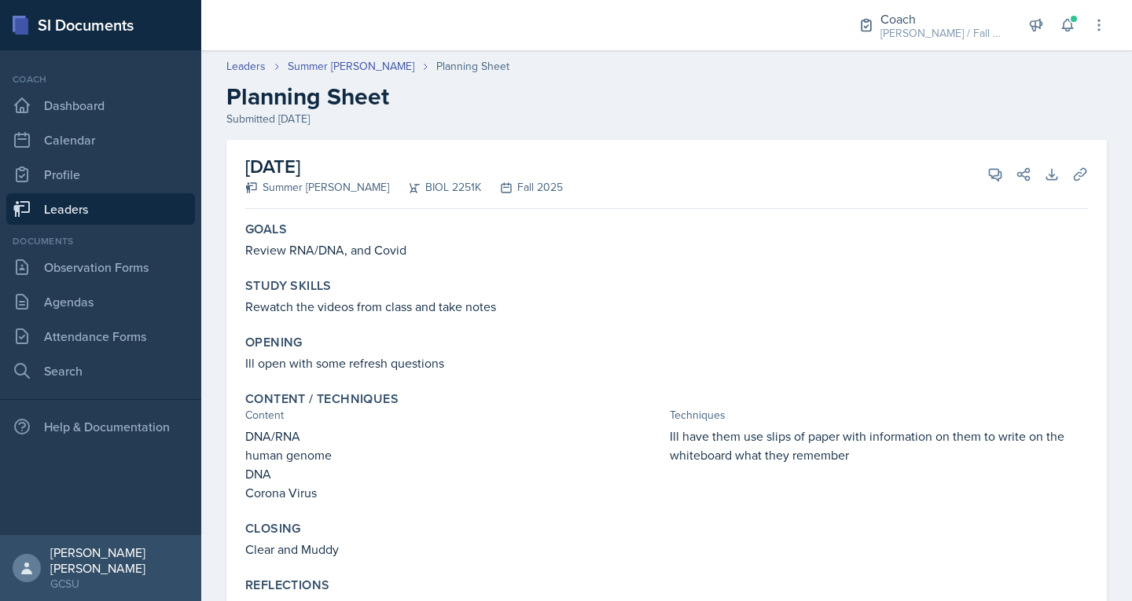
click at [421, 517] on div "Closing Clear and Muddy" at bounding box center [666, 540] width 855 height 50
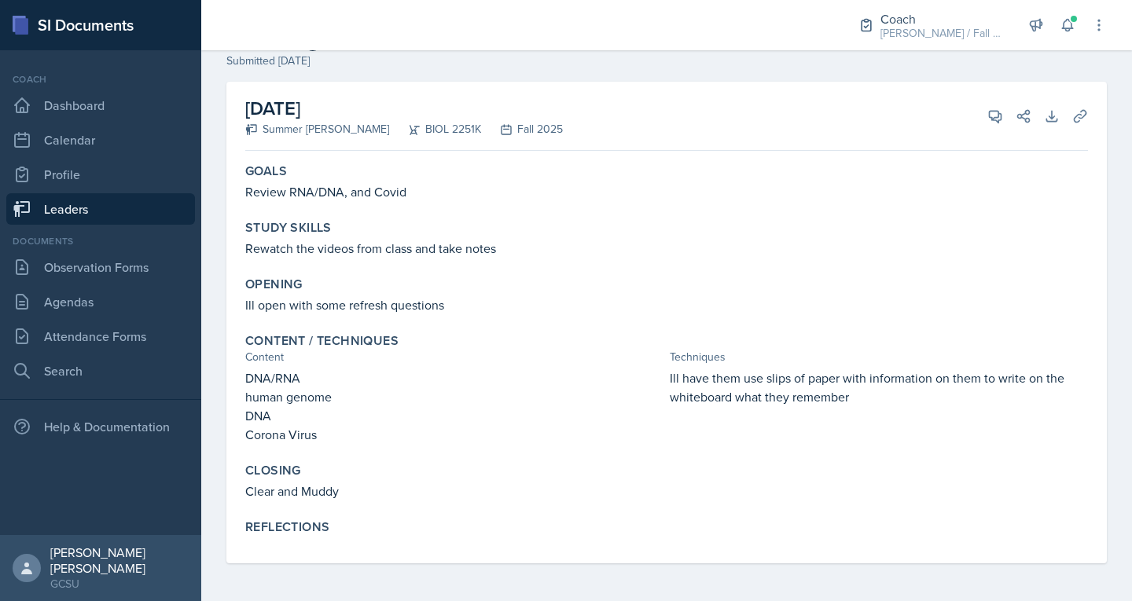
click at [66, 211] on link "Leaders" at bounding box center [100, 208] width 189 height 31
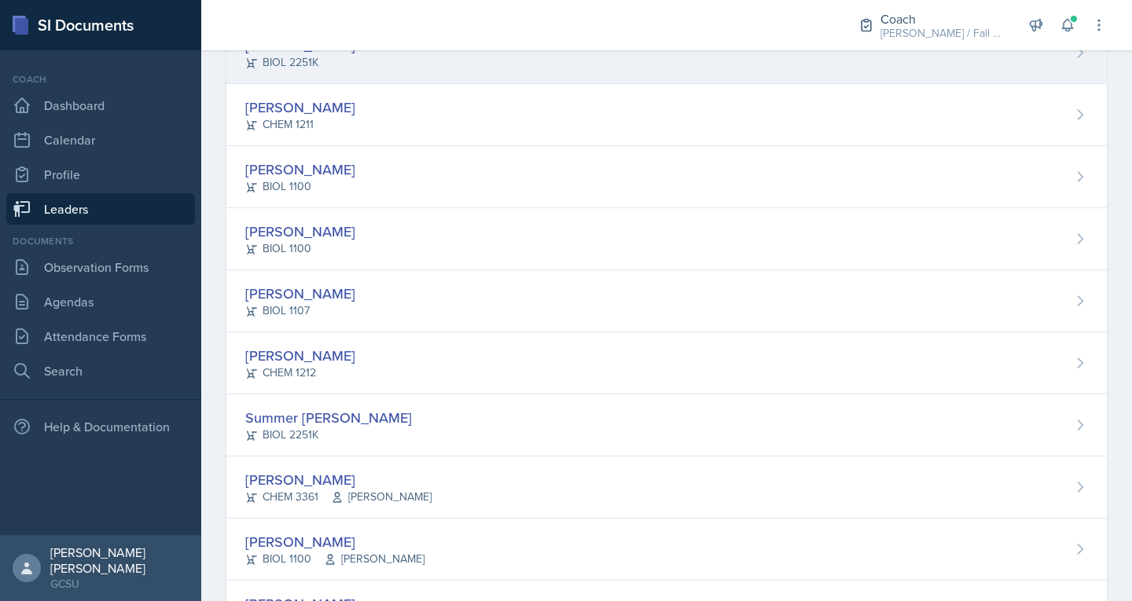
scroll to position [1249, 0]
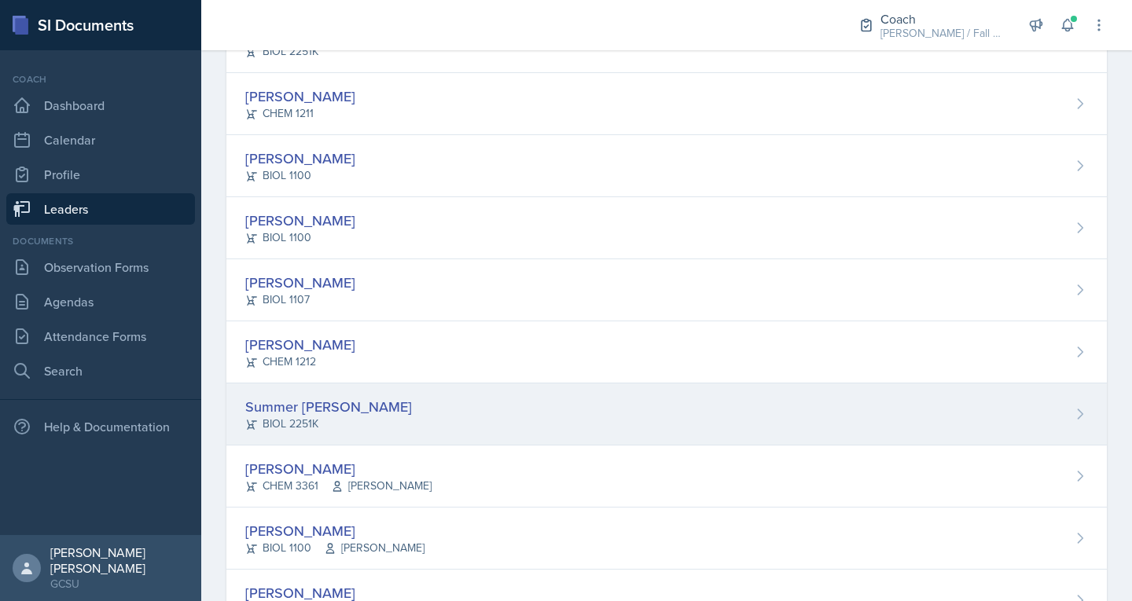
click at [292, 419] on div "BIOL 2251K" at bounding box center [328, 424] width 167 height 17
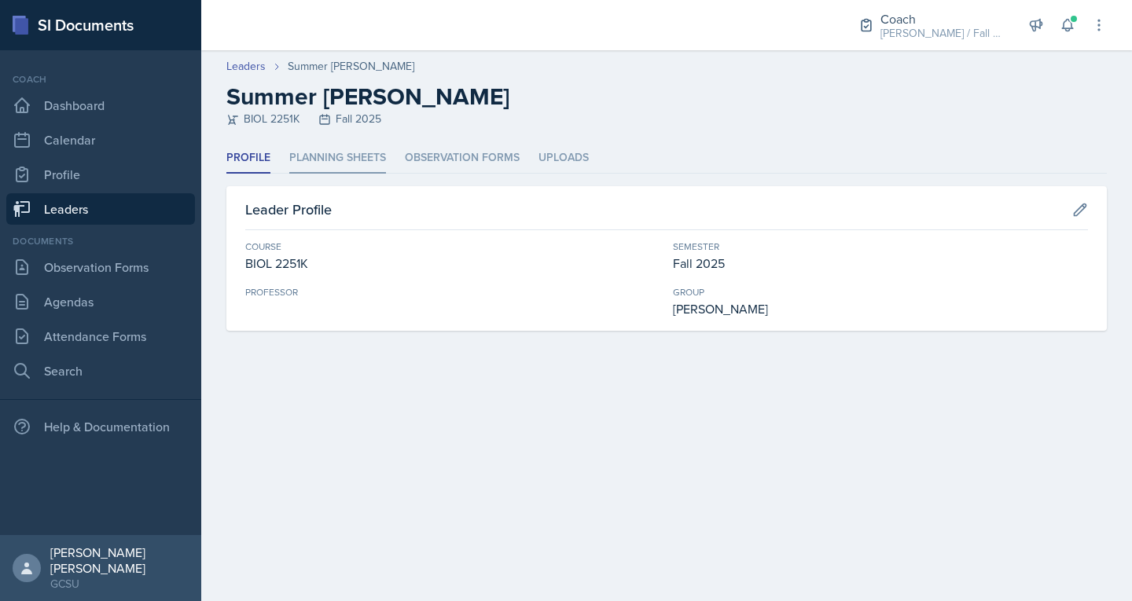
click at [376, 164] on li "Planning Sheets" at bounding box center [337, 158] width 97 height 31
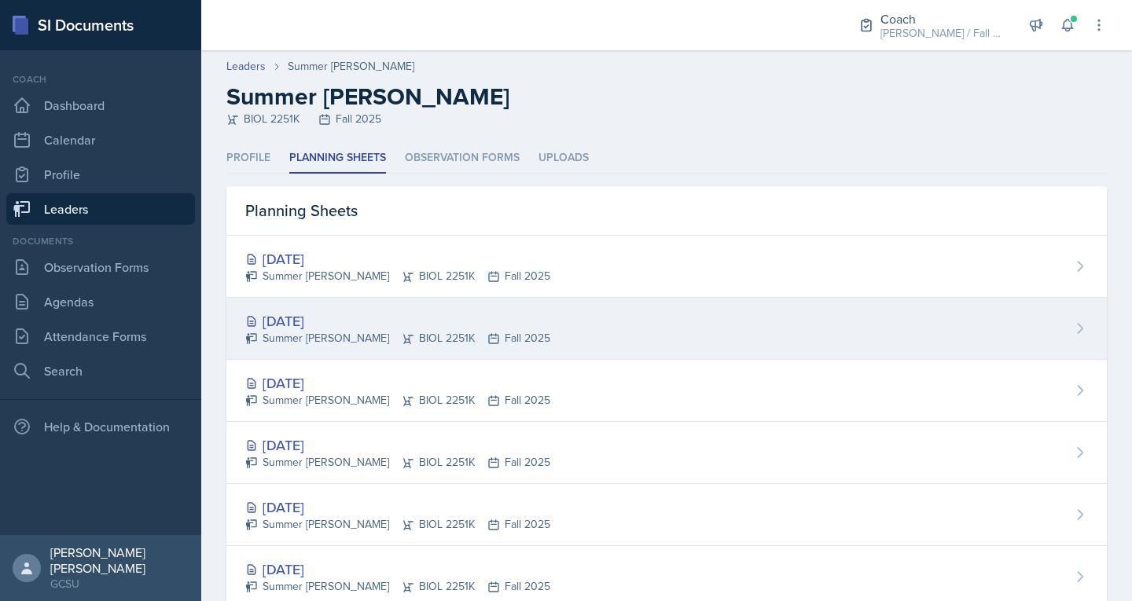
click at [338, 325] on div "Sep 10th, 2025" at bounding box center [397, 320] width 305 height 21
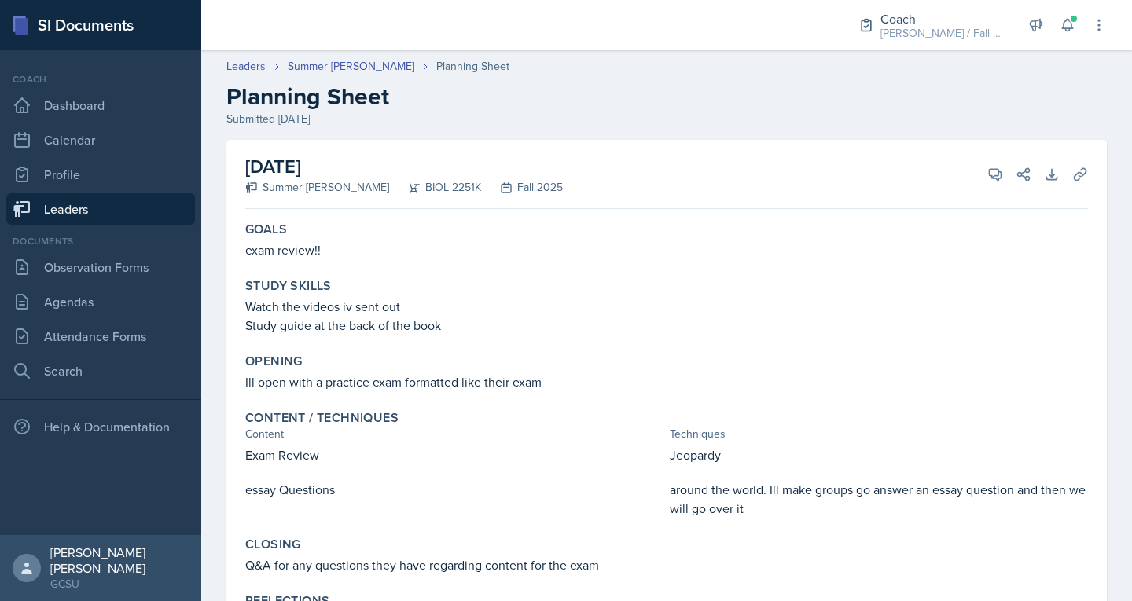
click at [67, 212] on link "Leaders" at bounding box center [100, 208] width 189 height 31
